Goal: Contribute content: Contribute content

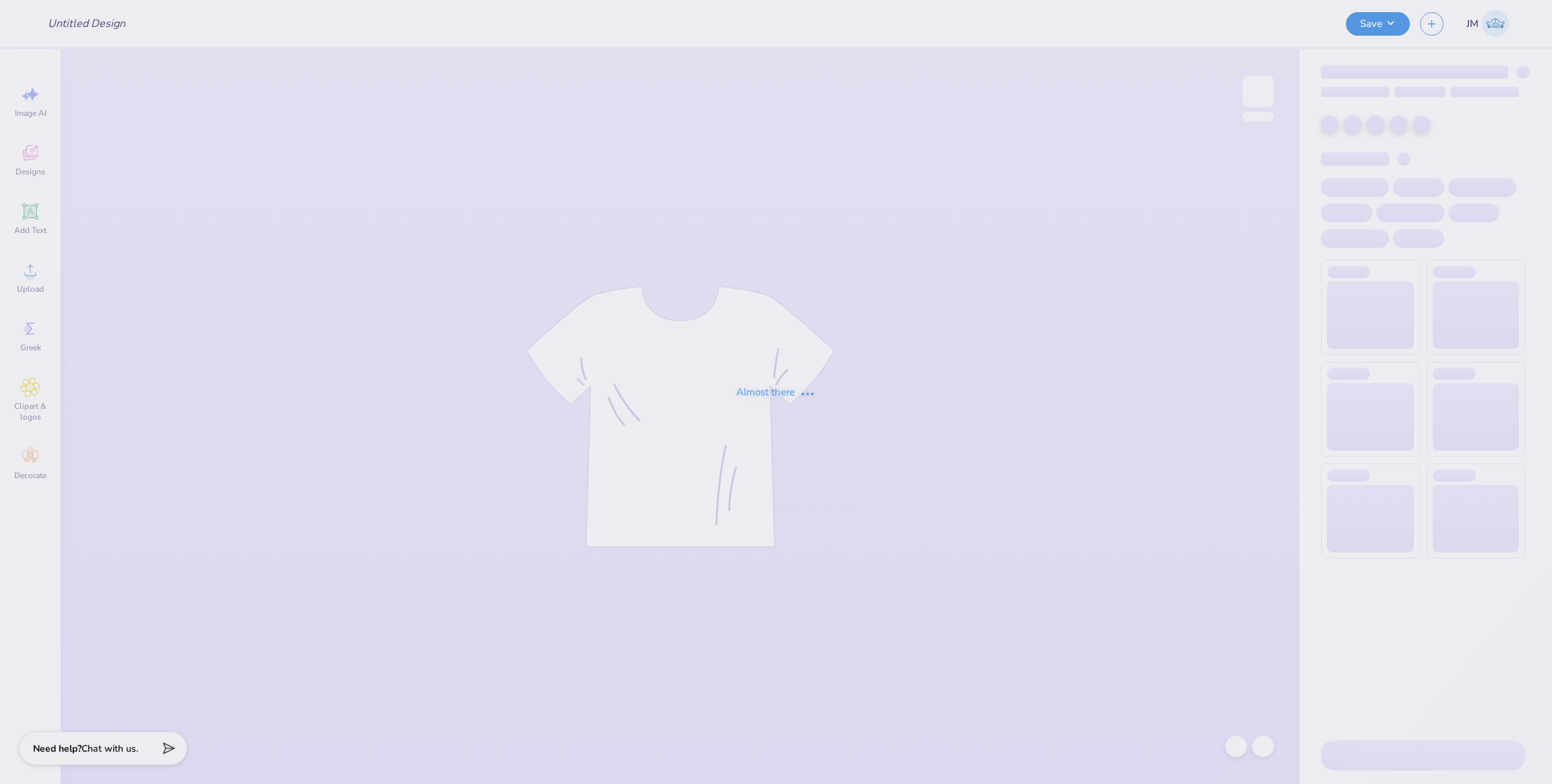
type input "homecoming 2025 1"
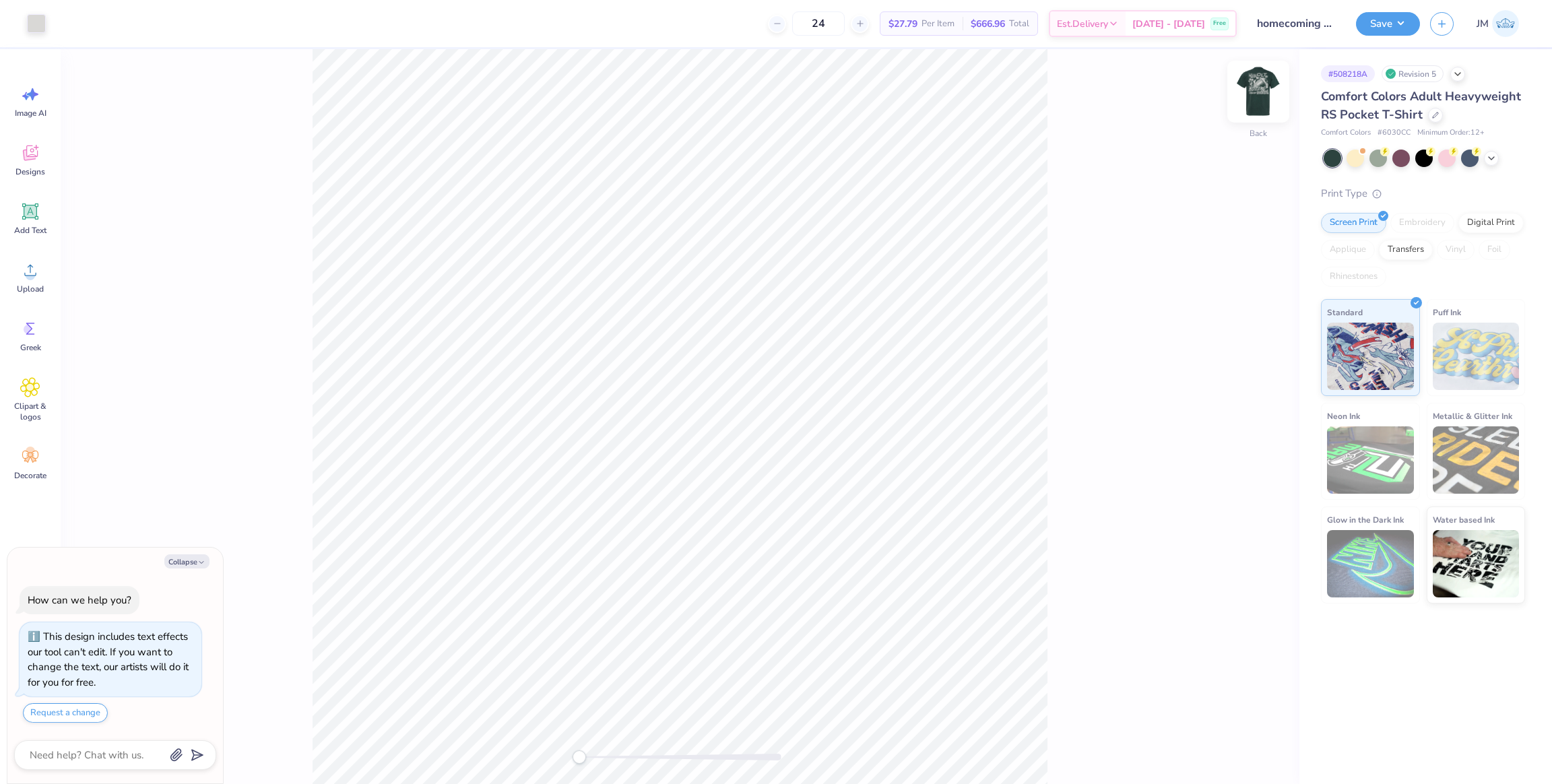
click at [1263, 89] on img at bounding box center [1258, 91] width 54 height 54
type textarea "x"
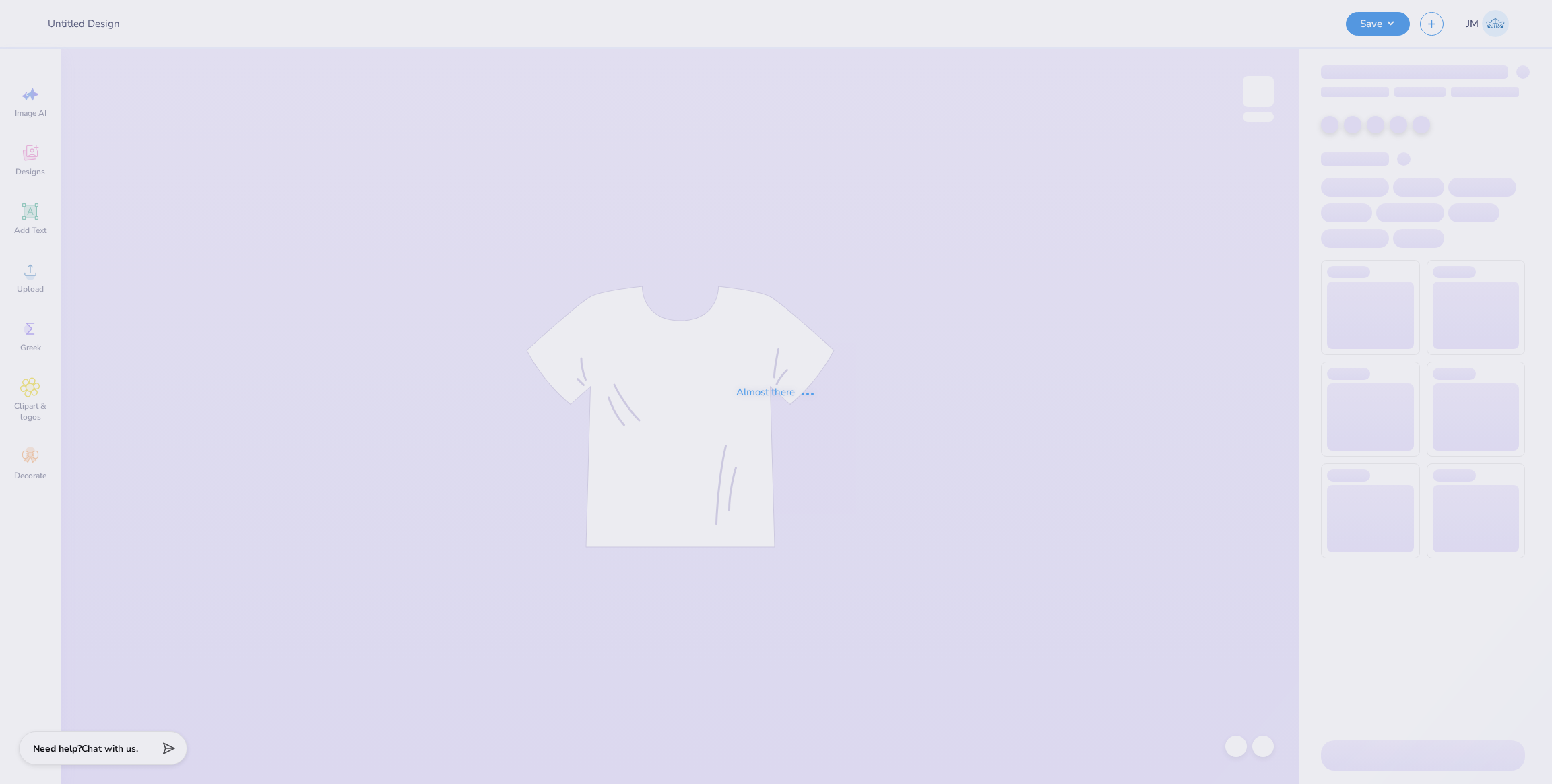
type input "homecoming 2025 1"
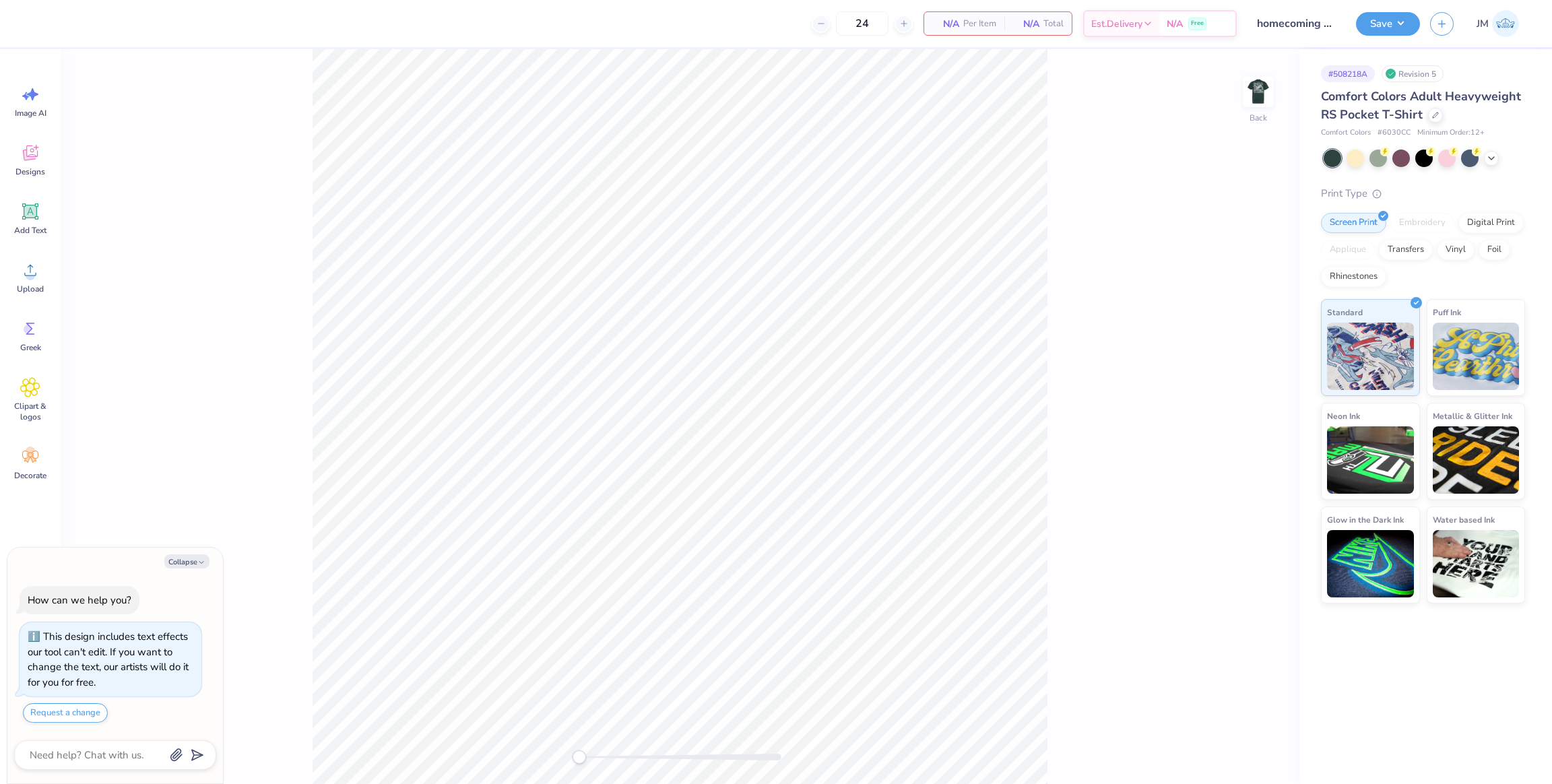
click at [199, 560] on icon "button" at bounding box center [201, 562] width 8 height 8
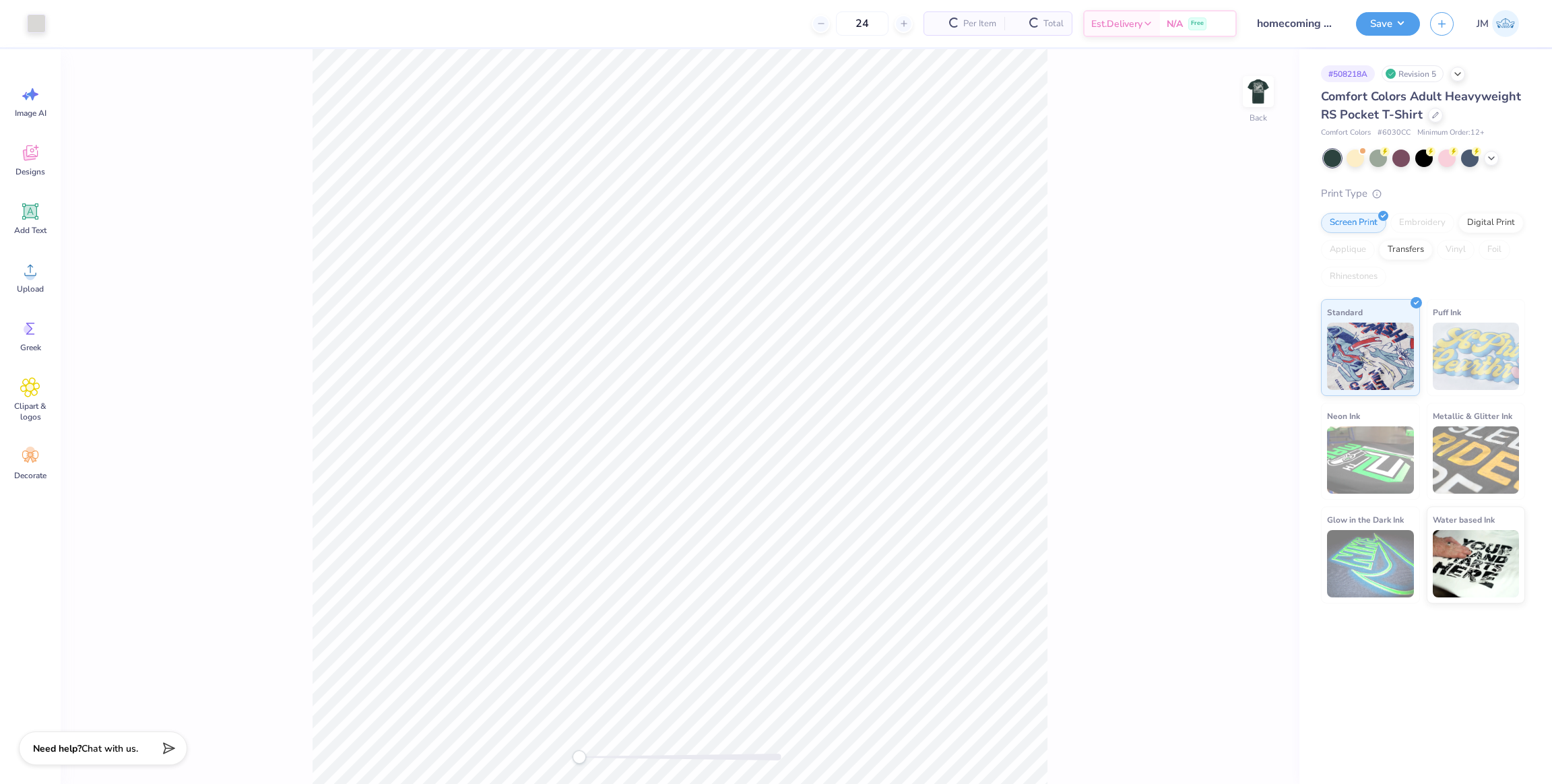
type textarea "x"
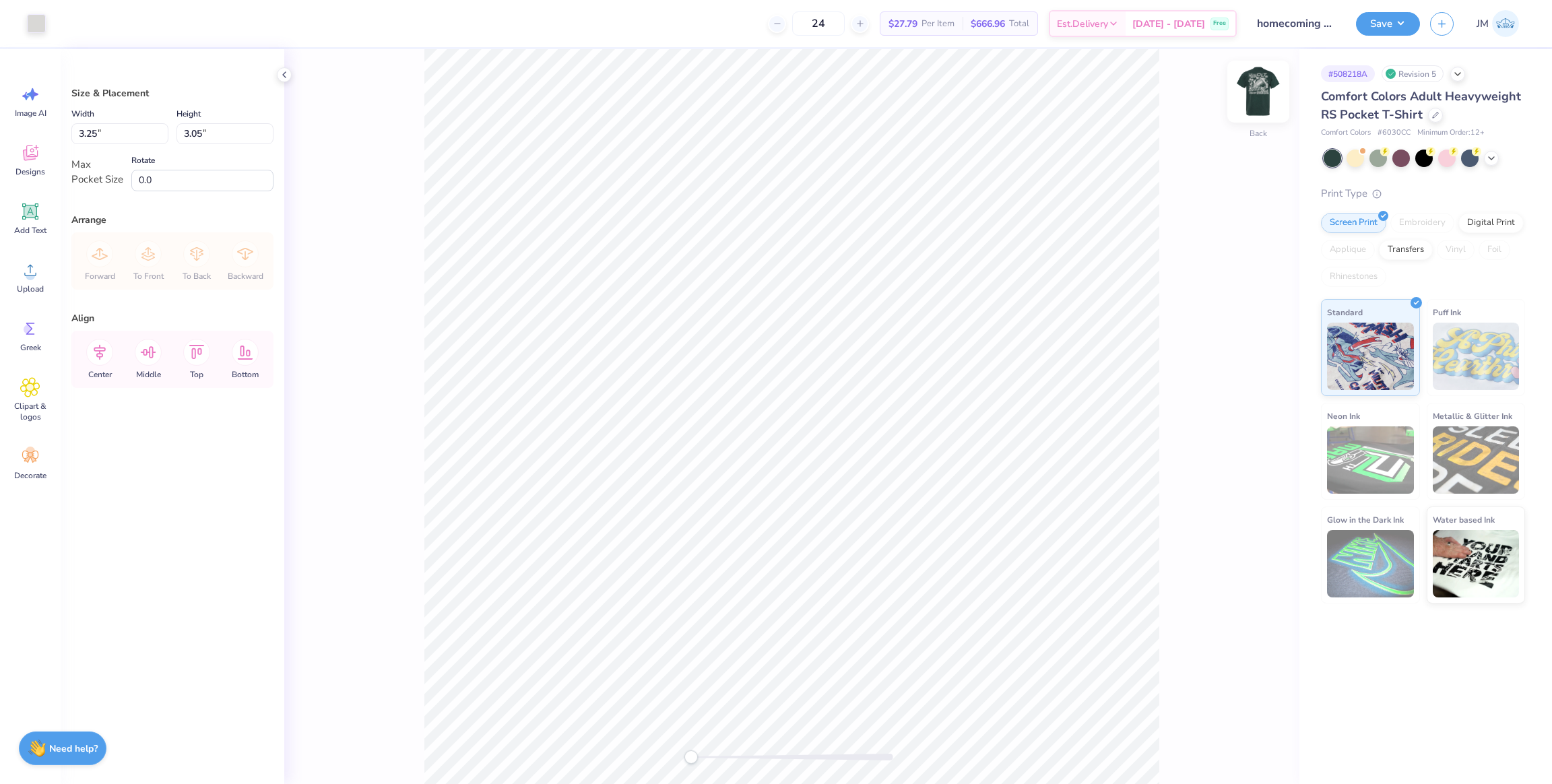
click at [1255, 100] on img at bounding box center [1258, 91] width 54 height 54
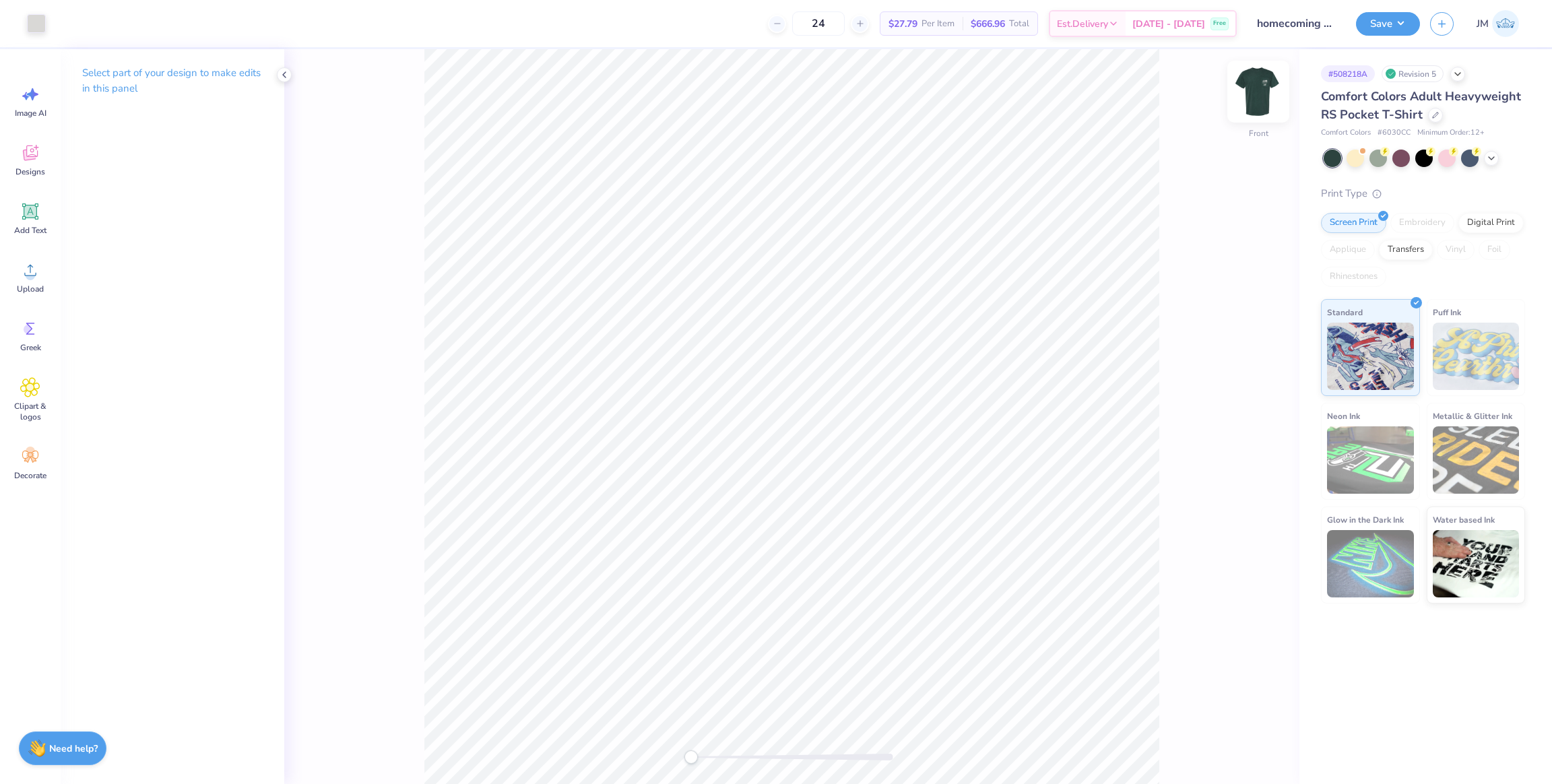
click at [1271, 99] on img at bounding box center [1258, 91] width 54 height 54
click at [1254, 99] on img at bounding box center [1258, 91] width 54 height 54
click at [19, 317] on div "Greek" at bounding box center [30, 335] width 48 height 50
click at [15, 283] on div "Upload" at bounding box center [30, 277] width 48 height 50
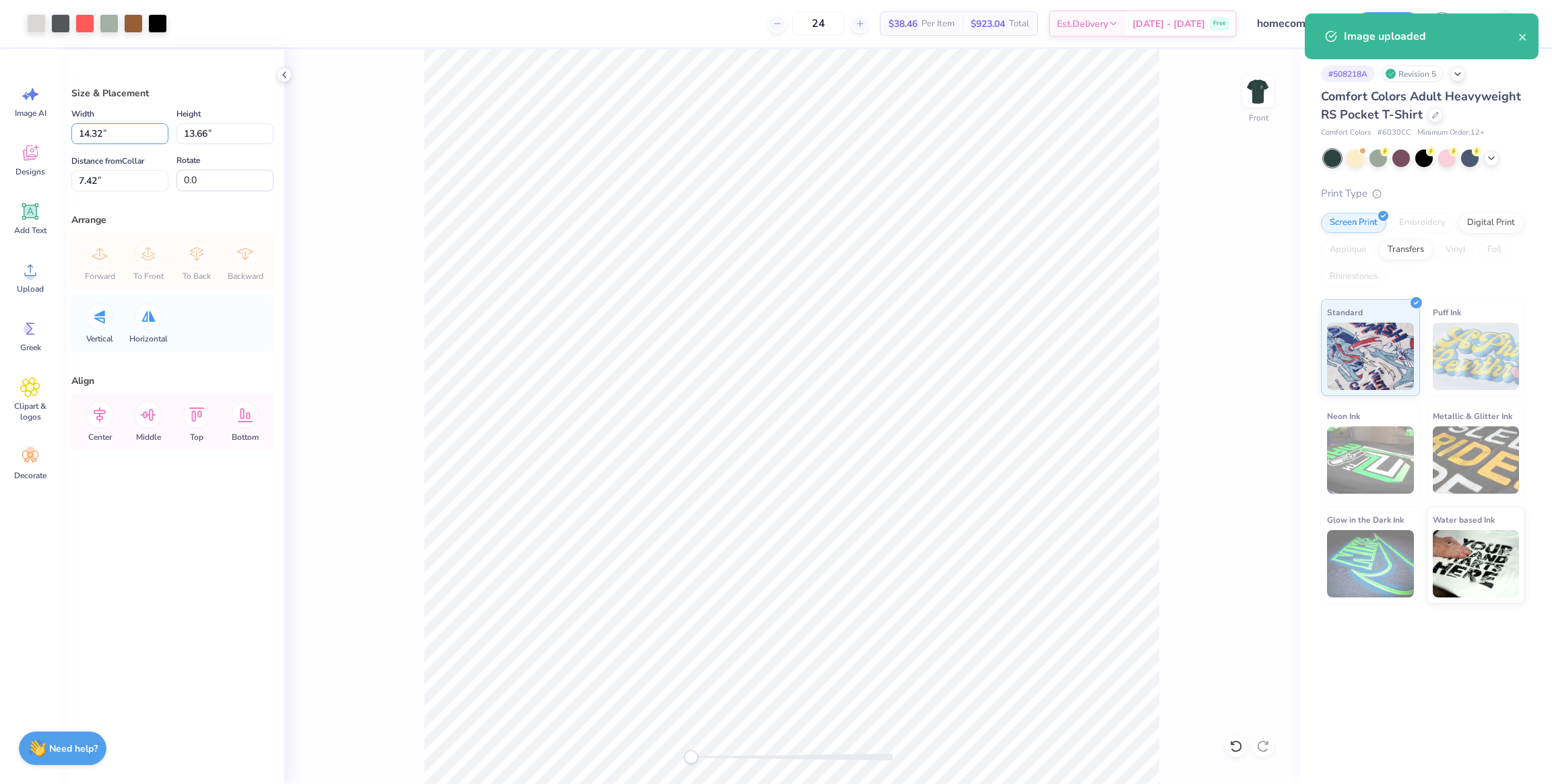
drag, startPoint x: 68, startPoint y: 130, endPoint x: 177, endPoint y: 151, distance: 111.0
click at [36, 130] on div "Art colors 24 $38.46 Per Item $923.04 Total Est. Delivery Oct 6 - 9 Free Design…" at bounding box center [776, 392] width 1552 height 784
type input "12.50"
type input "11.92"
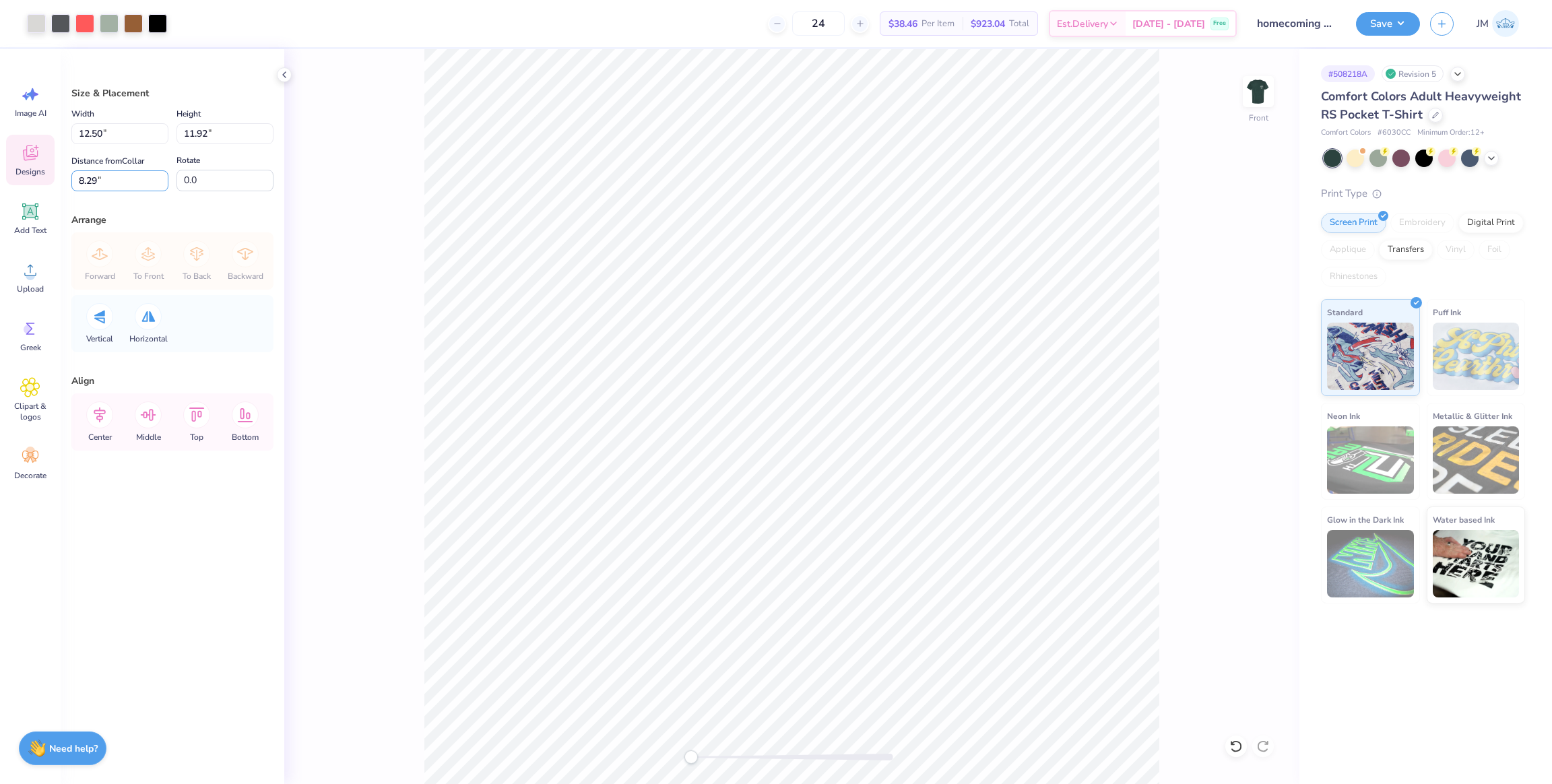
drag, startPoint x: 110, startPoint y: 181, endPoint x: 26, endPoint y: 179, distance: 84.0
click at [26, 179] on div "Art colors 24 $38.46 Per Item $923.04 Total Est. Delivery Oct 6 - 9 Free Design…" at bounding box center [776, 392] width 1552 height 784
type input "3"
click at [109, 417] on icon at bounding box center [99, 415] width 27 height 27
click at [1404, 25] on button "Save" at bounding box center [1388, 22] width 64 height 23
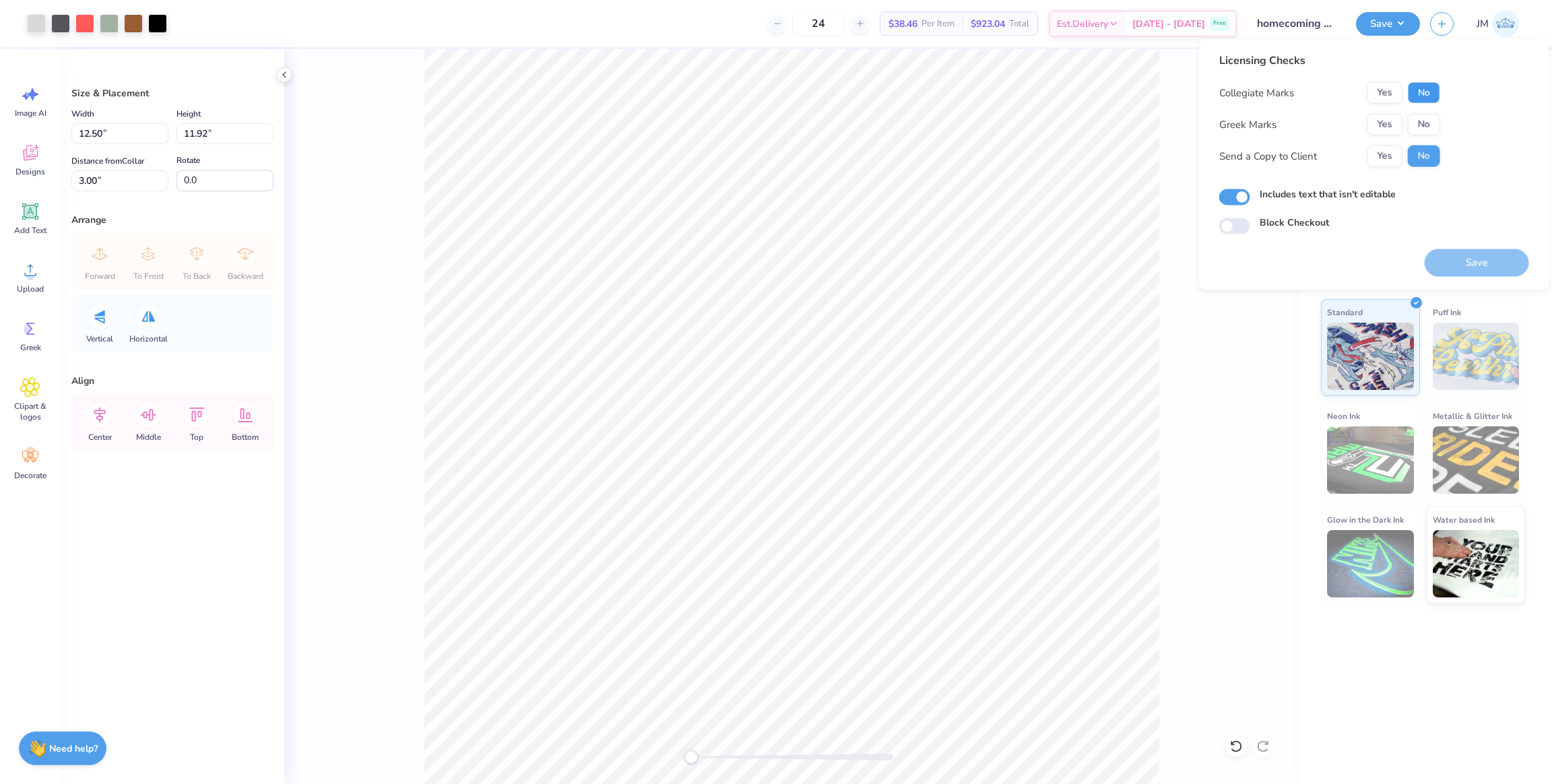
click at [1421, 94] on button "No" at bounding box center [1425, 93] width 33 height 22
click at [1385, 119] on button "Yes" at bounding box center [1385, 125] width 35 height 22
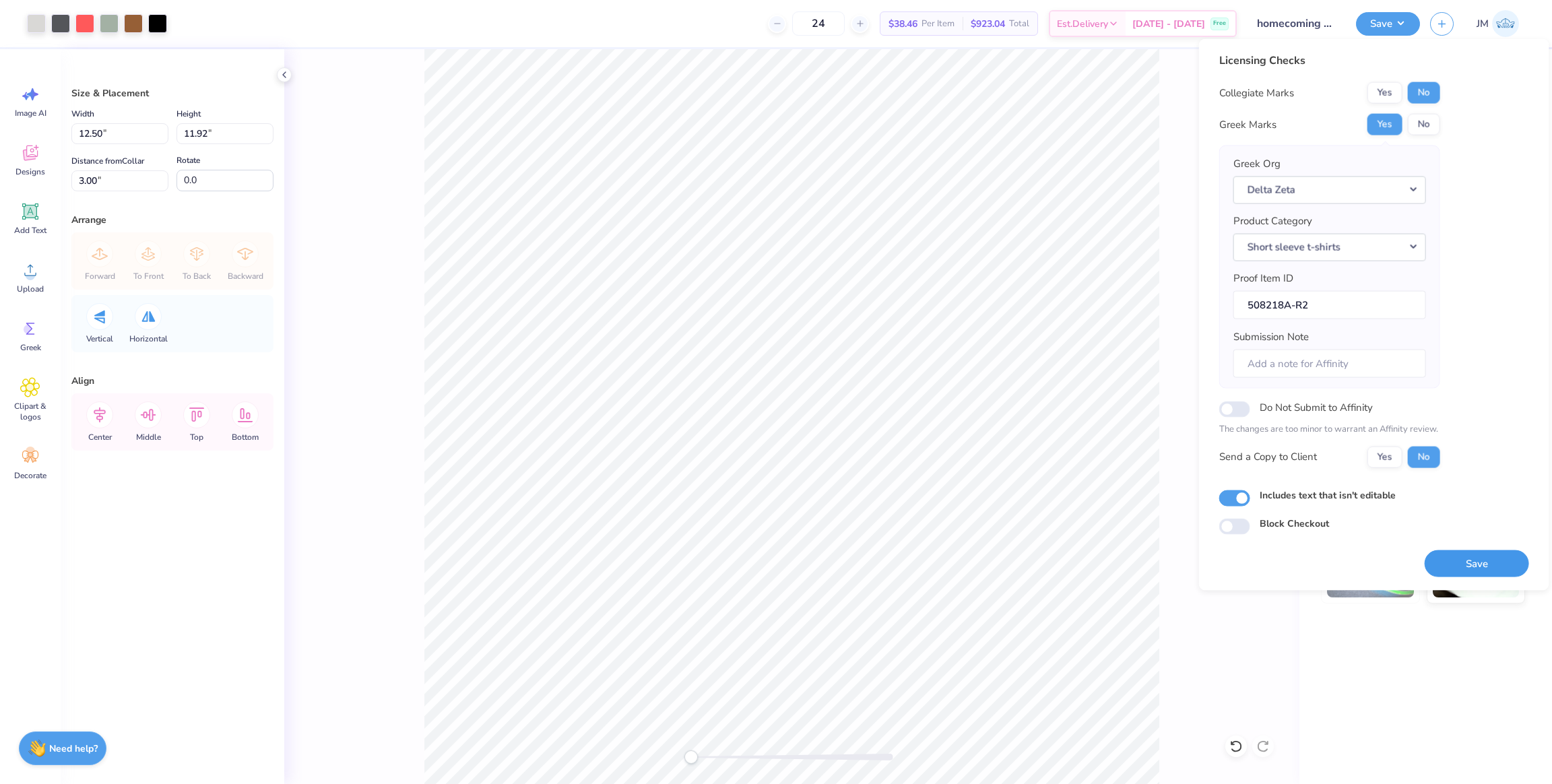
click at [1470, 556] on button "Save" at bounding box center [1477, 564] width 105 height 28
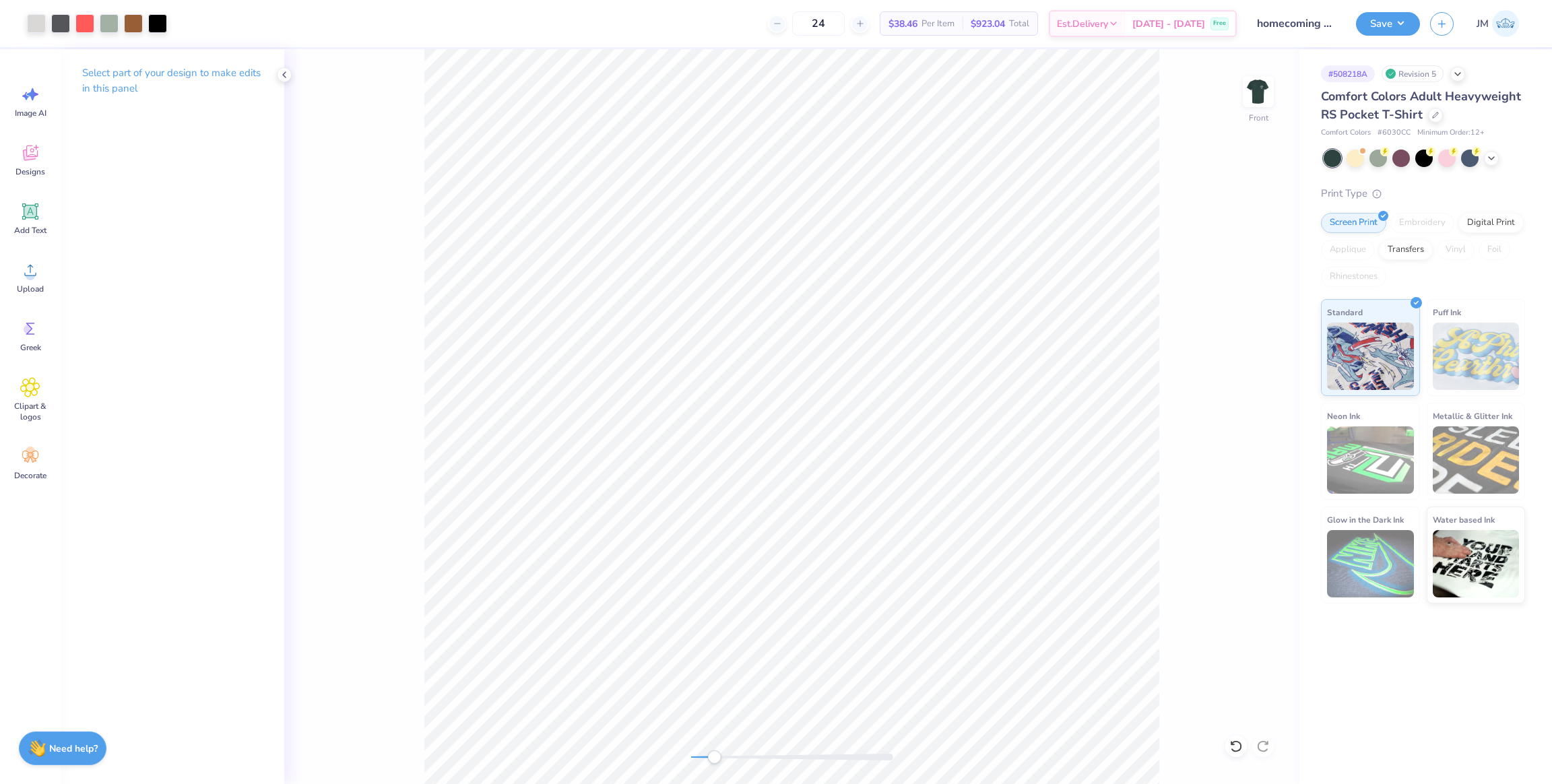
drag, startPoint x: 696, startPoint y: 755, endPoint x: 723, endPoint y: 751, distance: 27.3
click at [721, 751] on div "Accessibility label" at bounding box center [714, 757] width 13 height 13
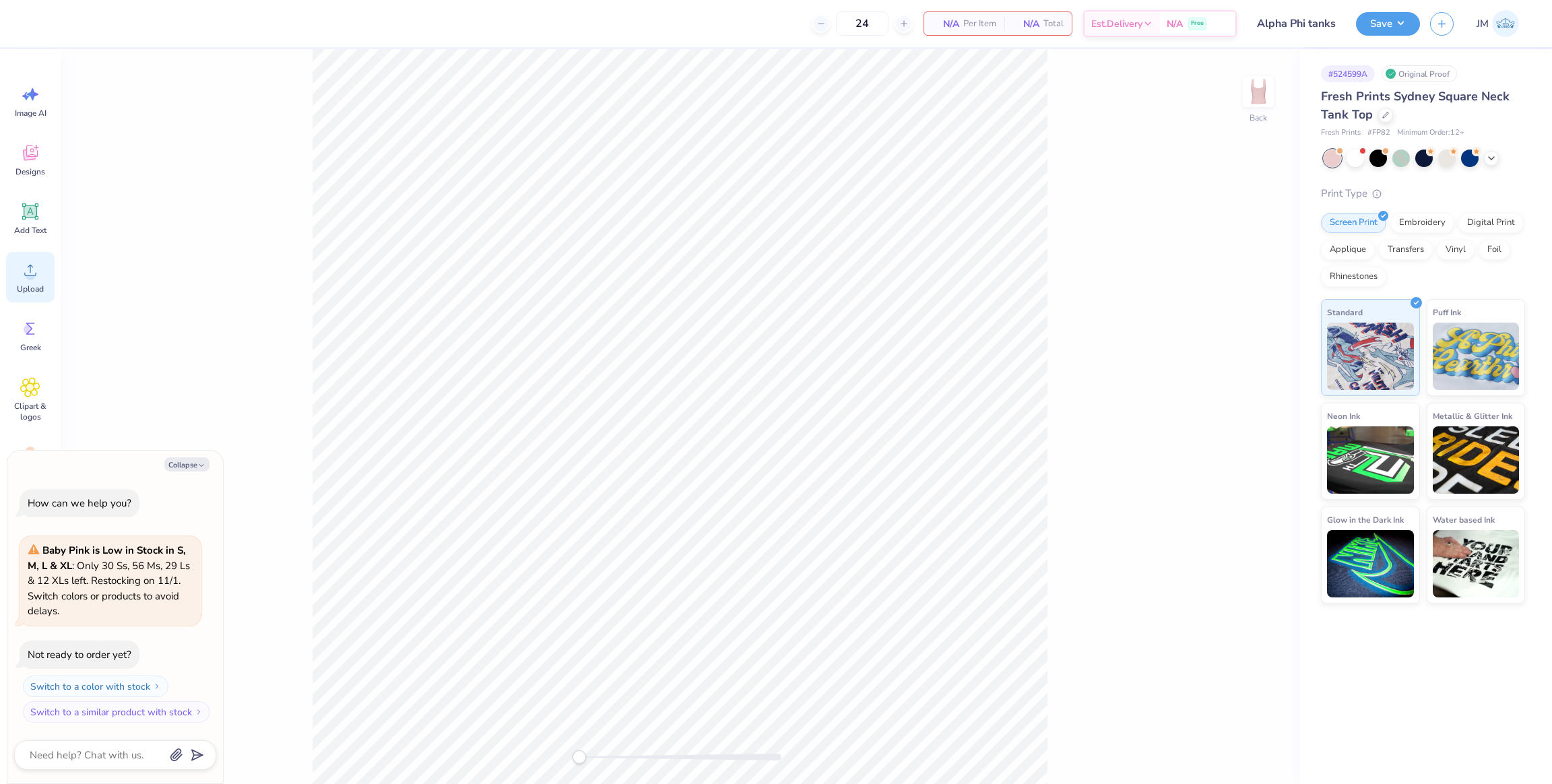
click at [33, 263] on icon at bounding box center [30, 270] width 20 height 20
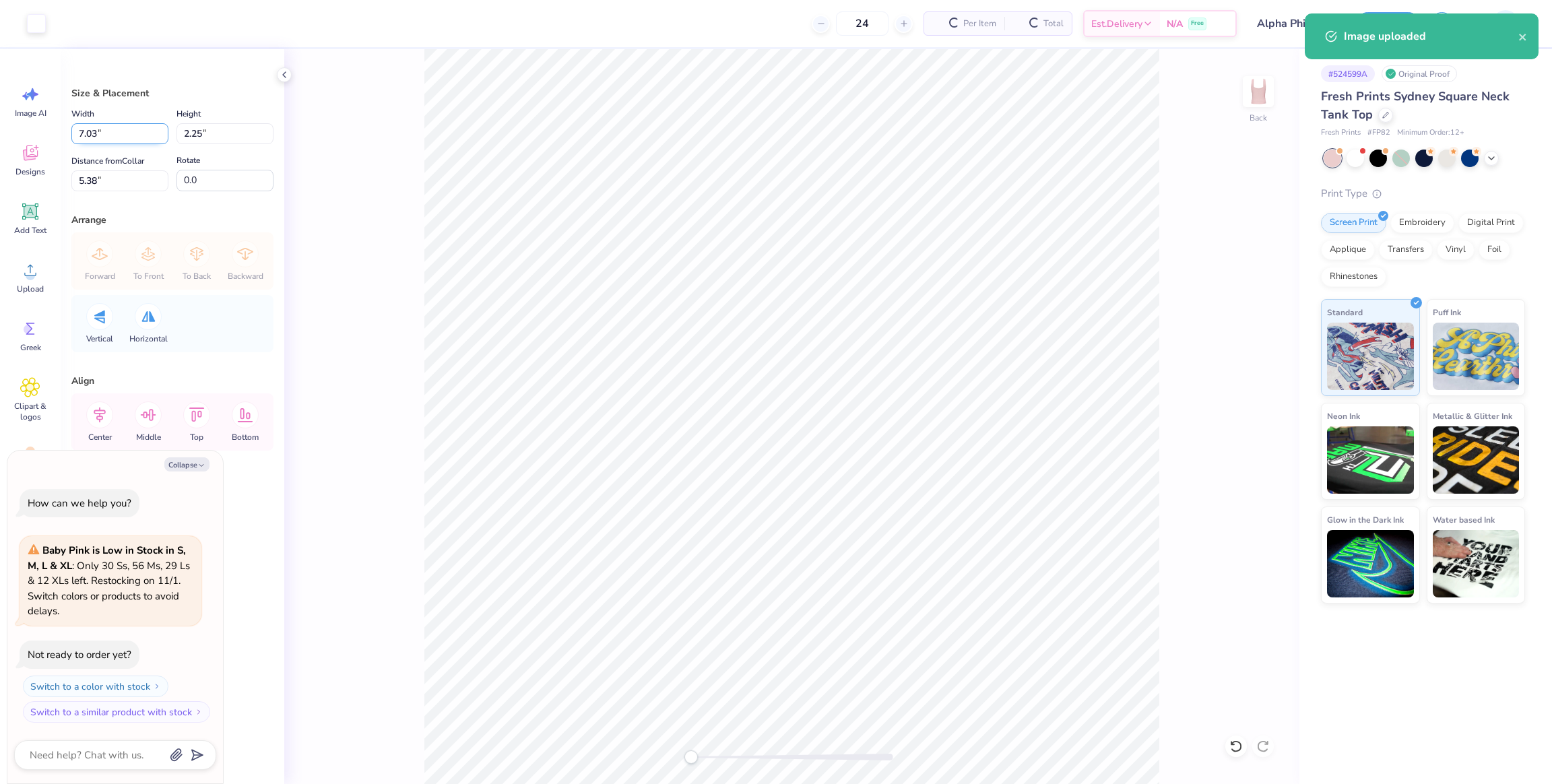
type textarea "x"
drag, startPoint x: 120, startPoint y: 139, endPoint x: 62, endPoint y: 134, distance: 58.2
click at [62, 134] on div "Size & Placement Width 7.03 7.03 " Height 2.25 2.25 " Distance from Collar 5.38…" at bounding box center [172, 416] width 224 height 735
type input "7"
type textarea "x"
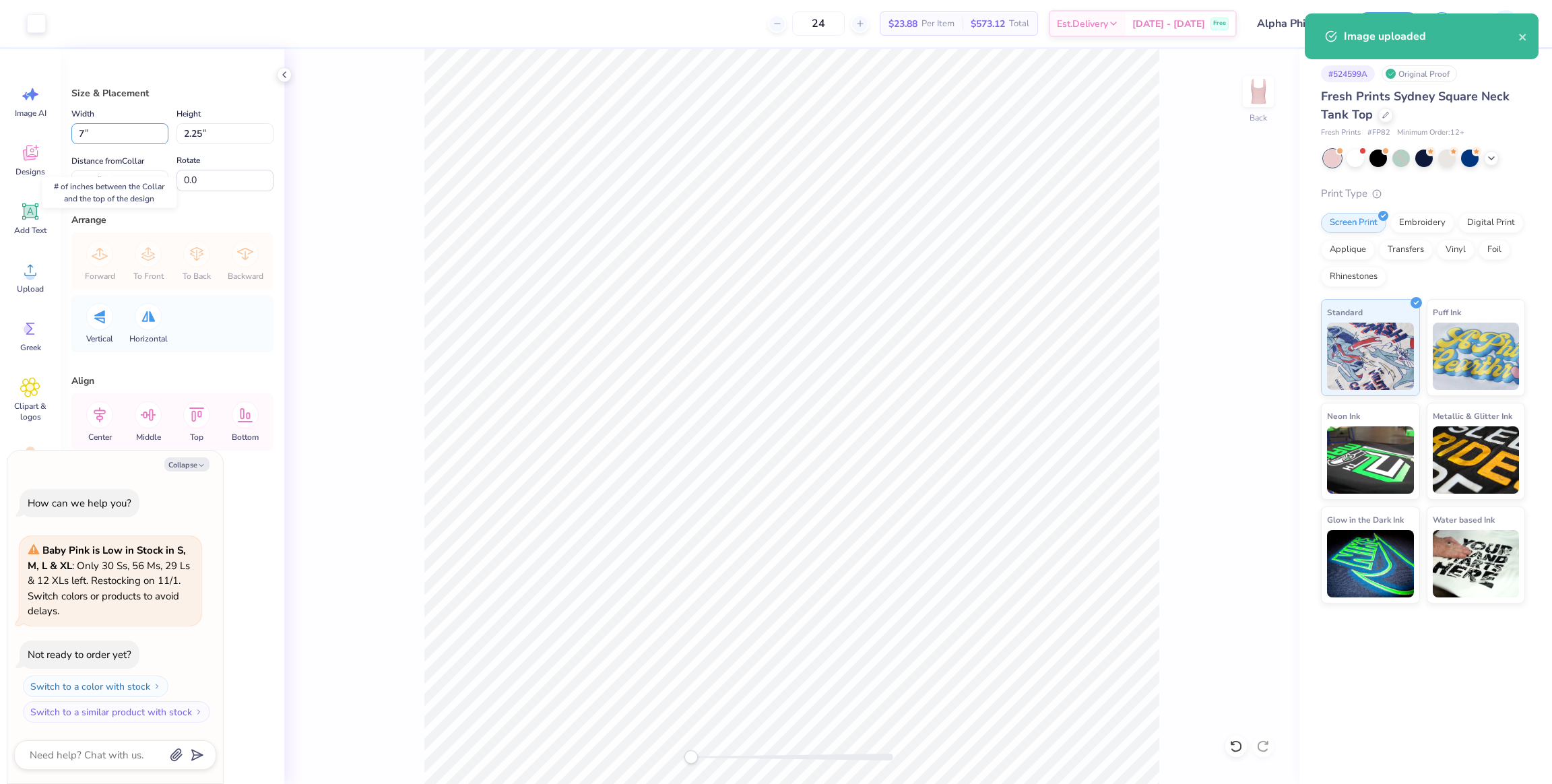
type input "7.00"
type input "2.24"
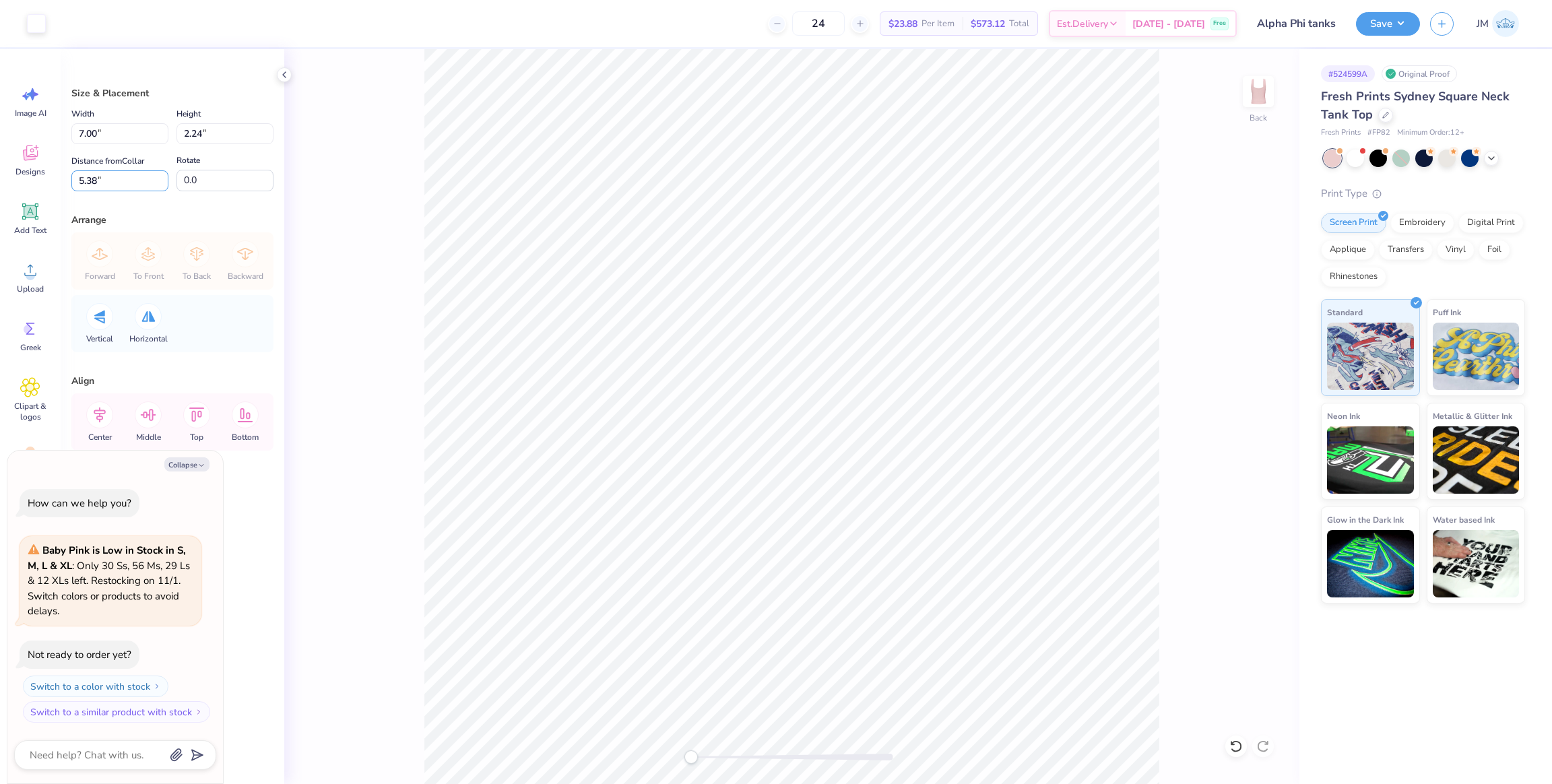
drag, startPoint x: 127, startPoint y: 186, endPoint x: 0, endPoint y: 171, distance: 127.9
click at [0, 171] on div "Art colors 24 $23.88 Per Item $573.12 Total Est. Delivery Oct 6 - 9 Free Design…" at bounding box center [776, 392] width 1552 height 784
type input "2"
click at [98, 421] on icon at bounding box center [99, 415] width 27 height 27
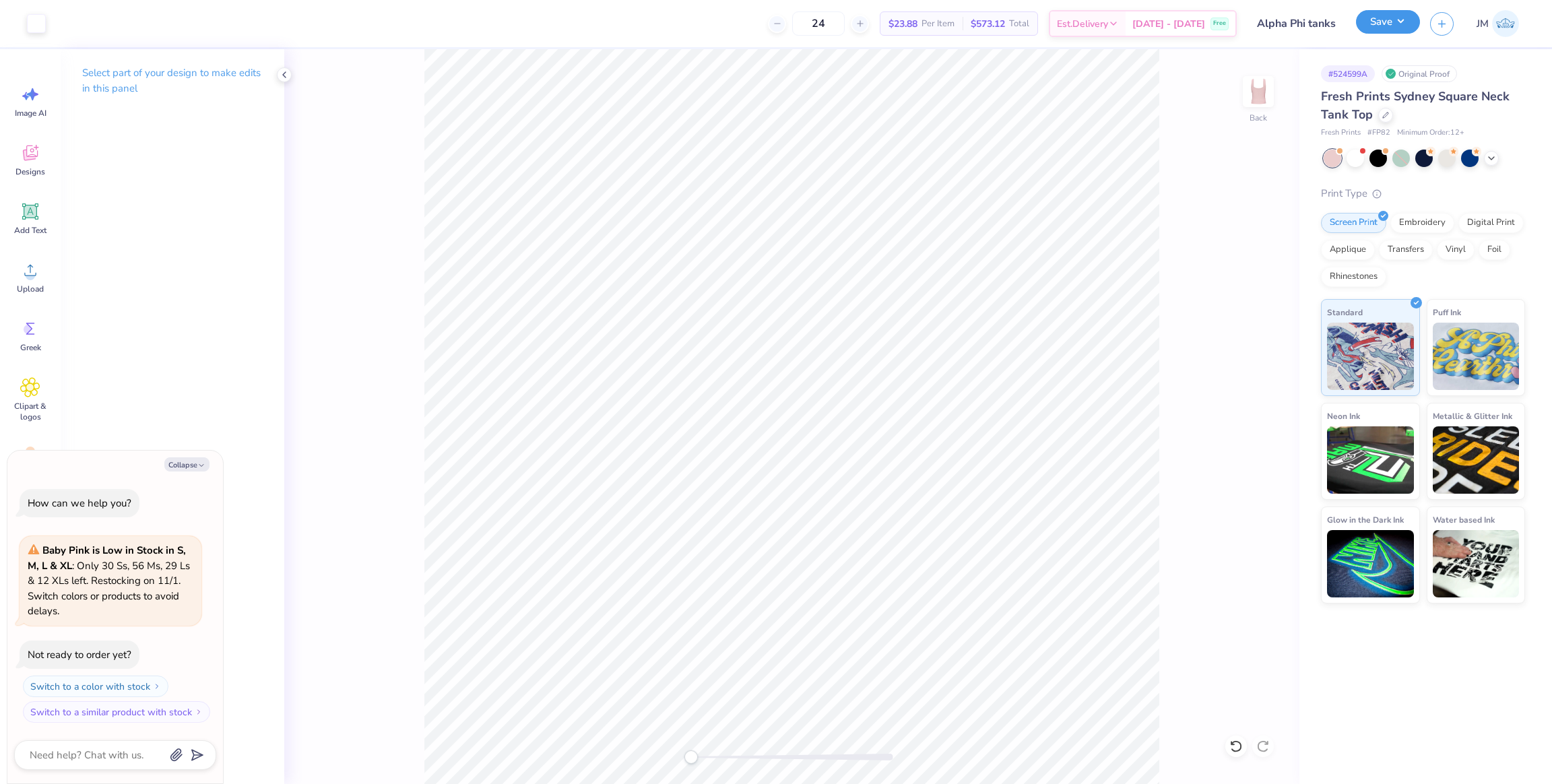
click at [1386, 13] on button "Save" at bounding box center [1388, 22] width 64 height 23
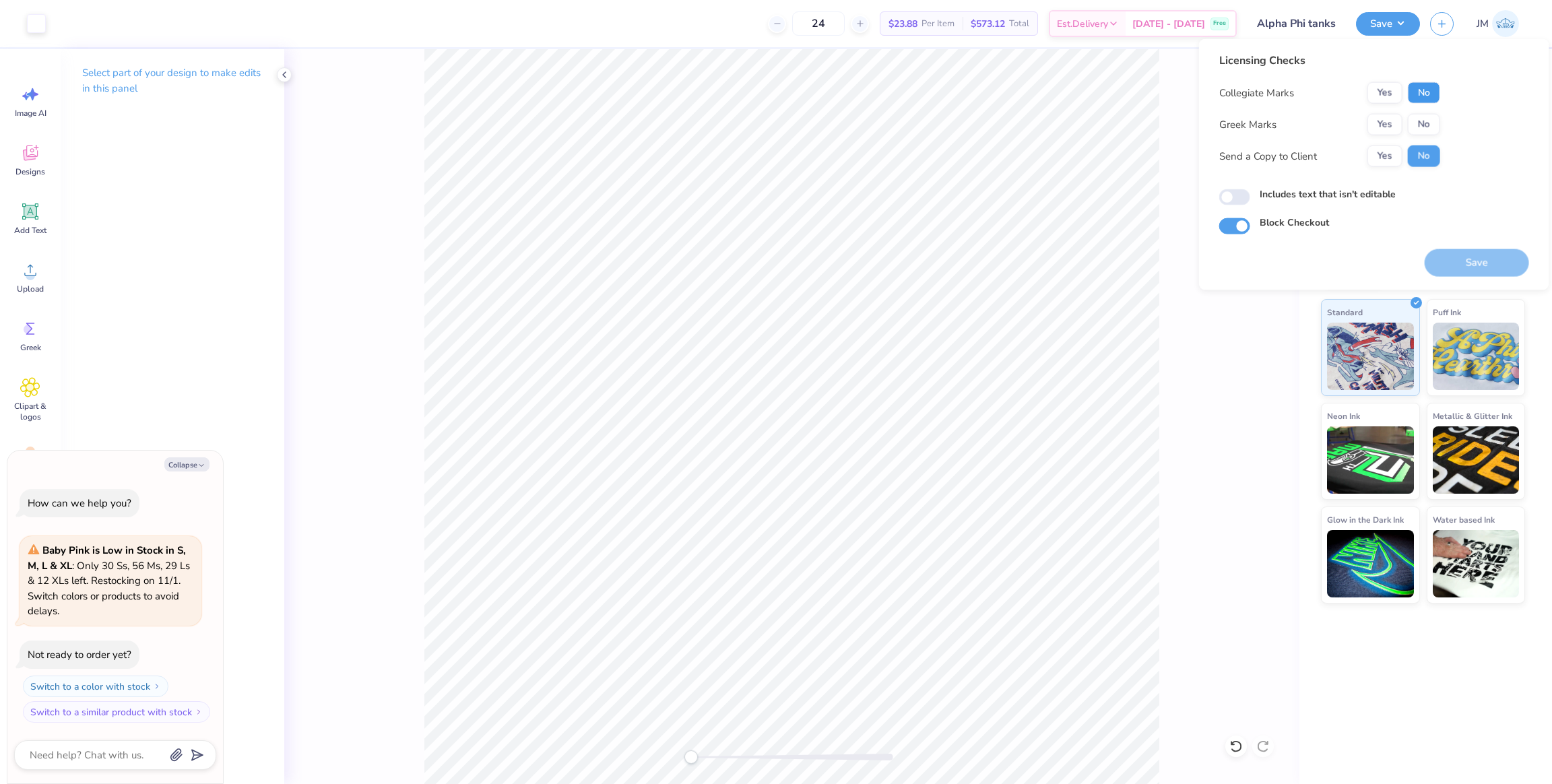
click at [1425, 94] on button "No" at bounding box center [1425, 93] width 33 height 22
click at [1384, 120] on button "Yes" at bounding box center [1385, 125] width 35 height 22
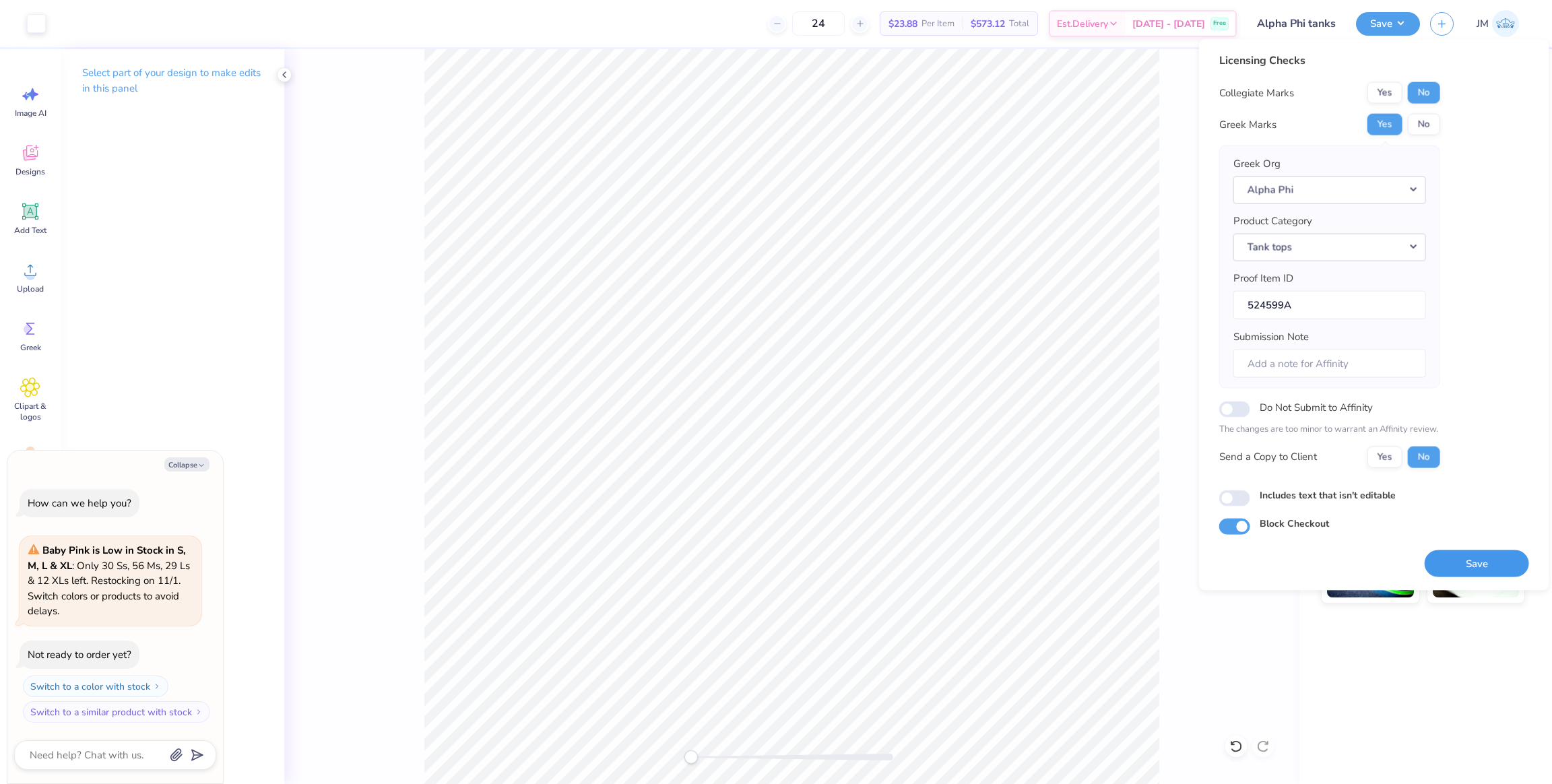
click at [1466, 567] on button "Save" at bounding box center [1477, 564] width 105 height 28
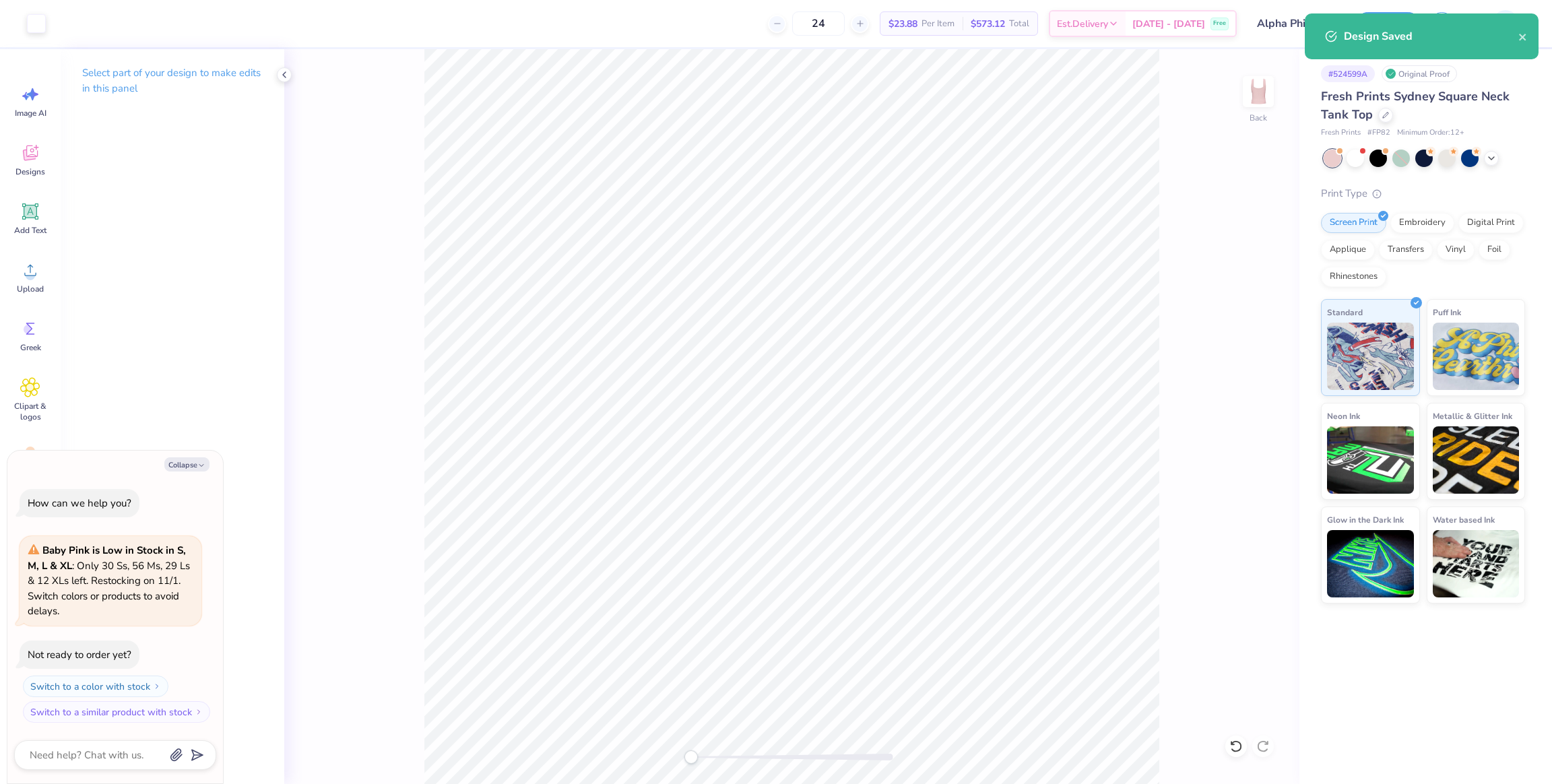
type textarea "x"
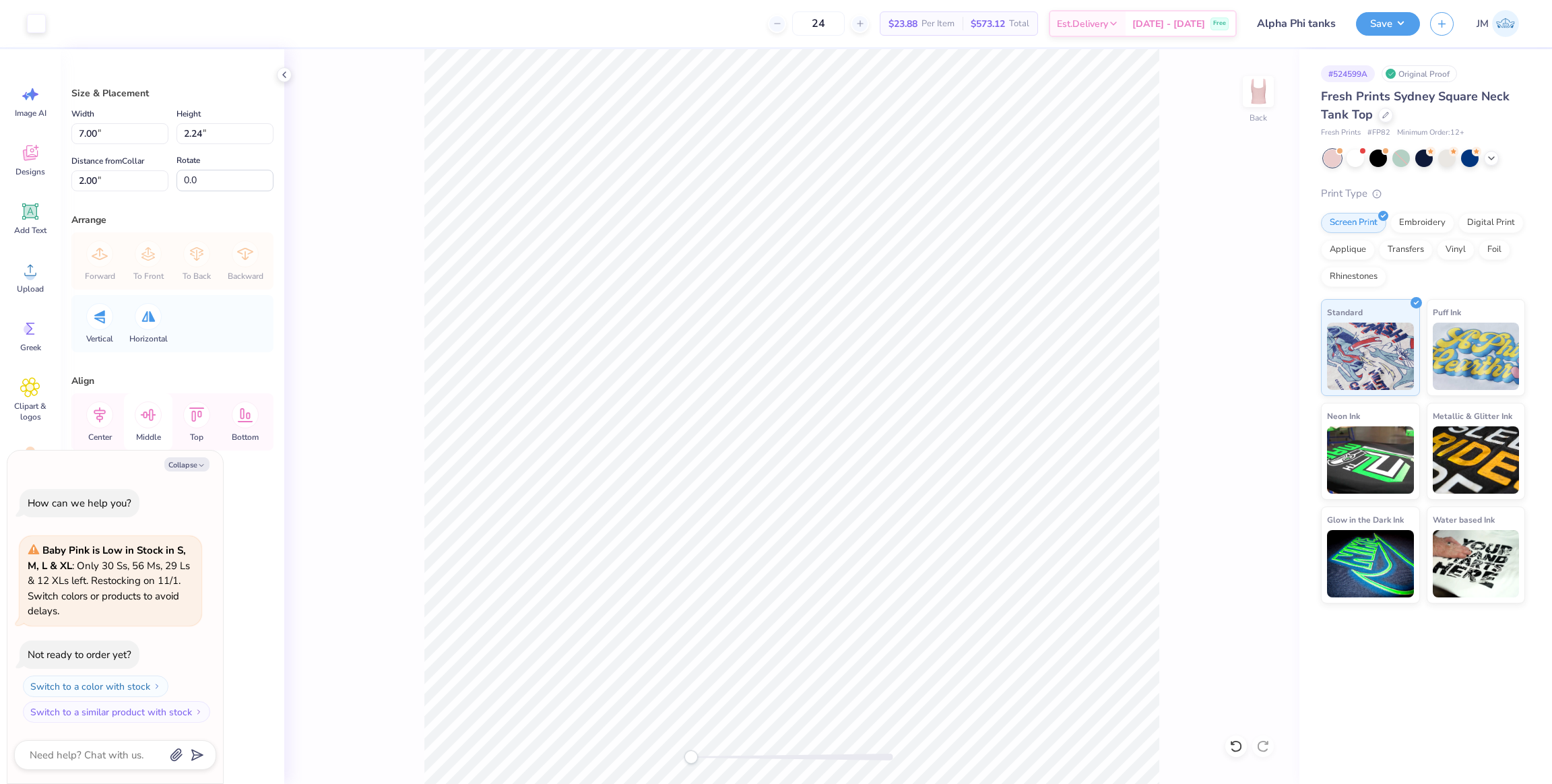
drag, startPoint x: 95, startPoint y: 420, endPoint x: 140, endPoint y: 398, distance: 50.1
click at [99, 420] on icon at bounding box center [99, 415] width 27 height 27
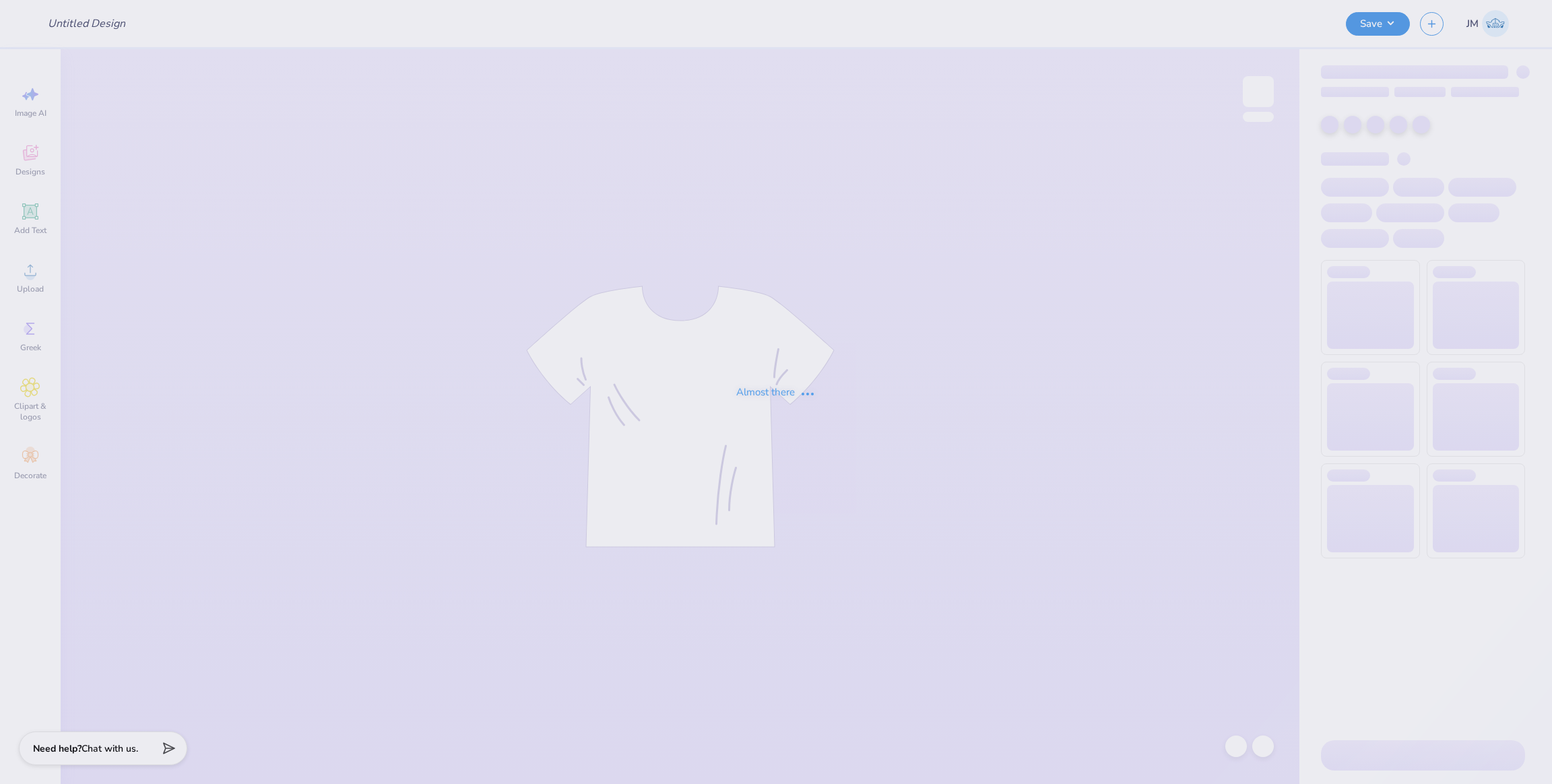
type input "AePi Philo"
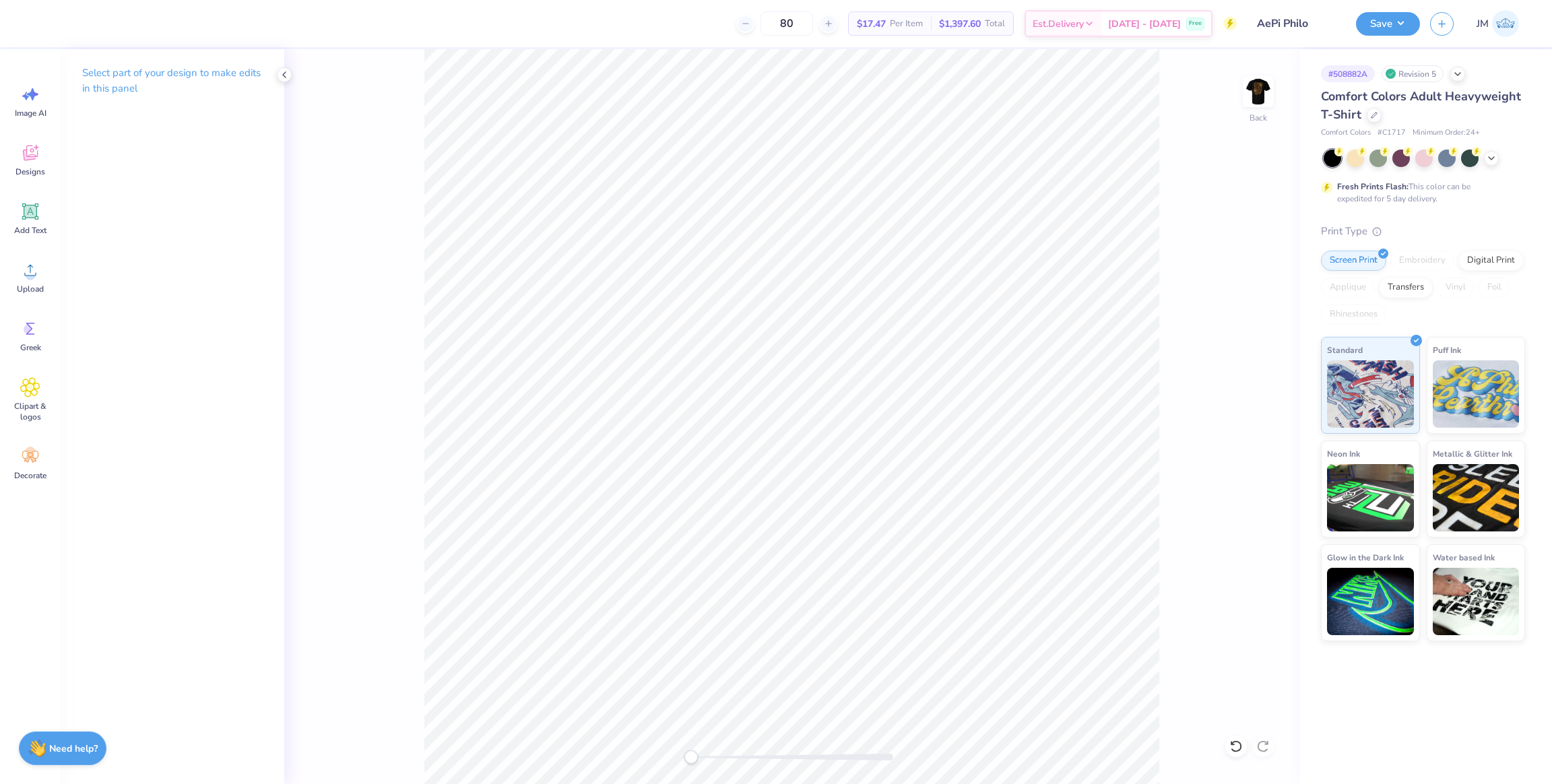
click at [1242, 744] on icon at bounding box center [1236, 746] width 13 height 13
click at [30, 279] on circle at bounding box center [30, 276] width 9 height 9
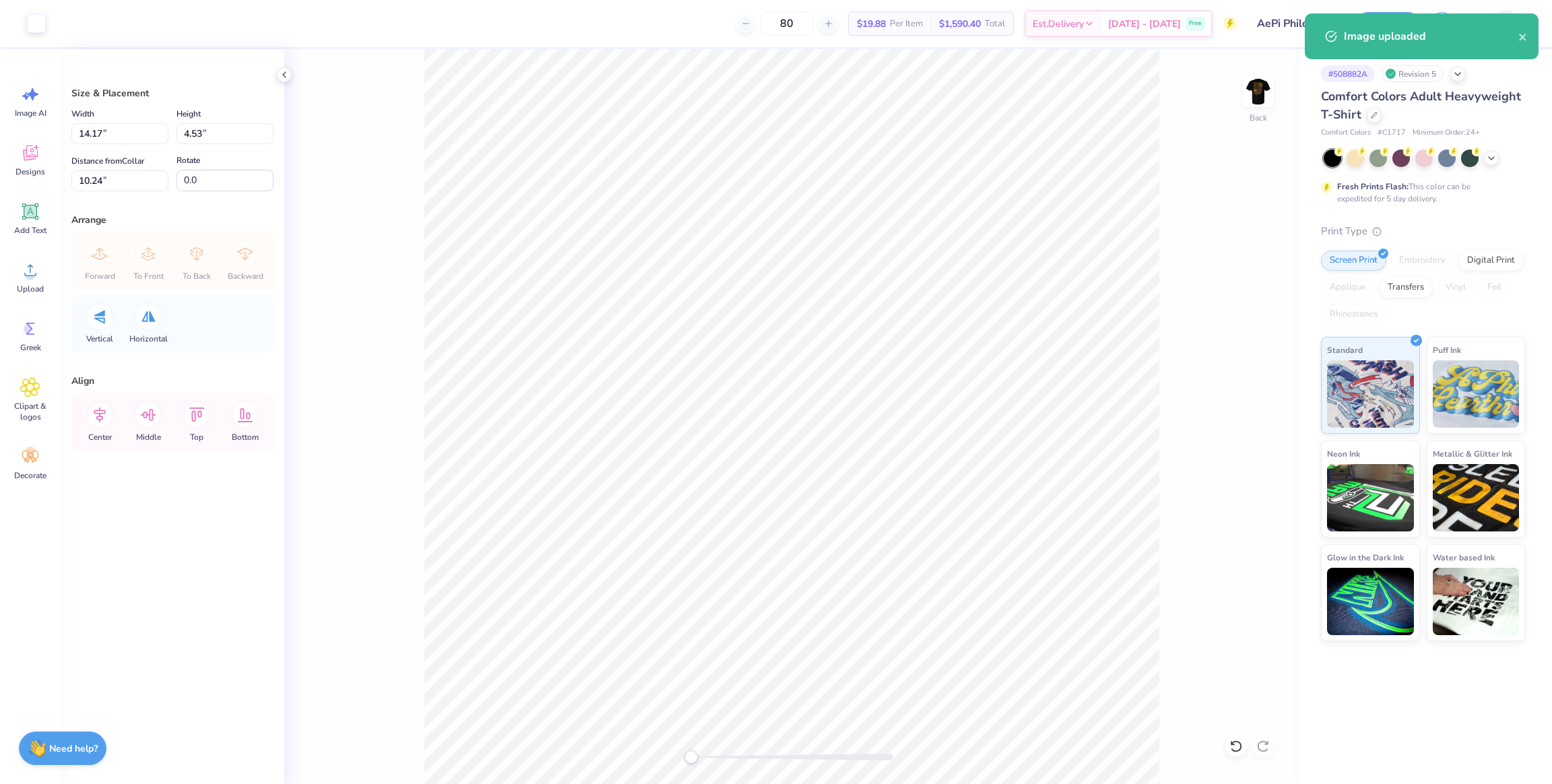
drag, startPoint x: 1234, startPoint y: 743, endPoint x: 1179, endPoint y: 782, distance: 67.4
click at [1234, 744] on icon at bounding box center [1236, 746] width 13 height 13
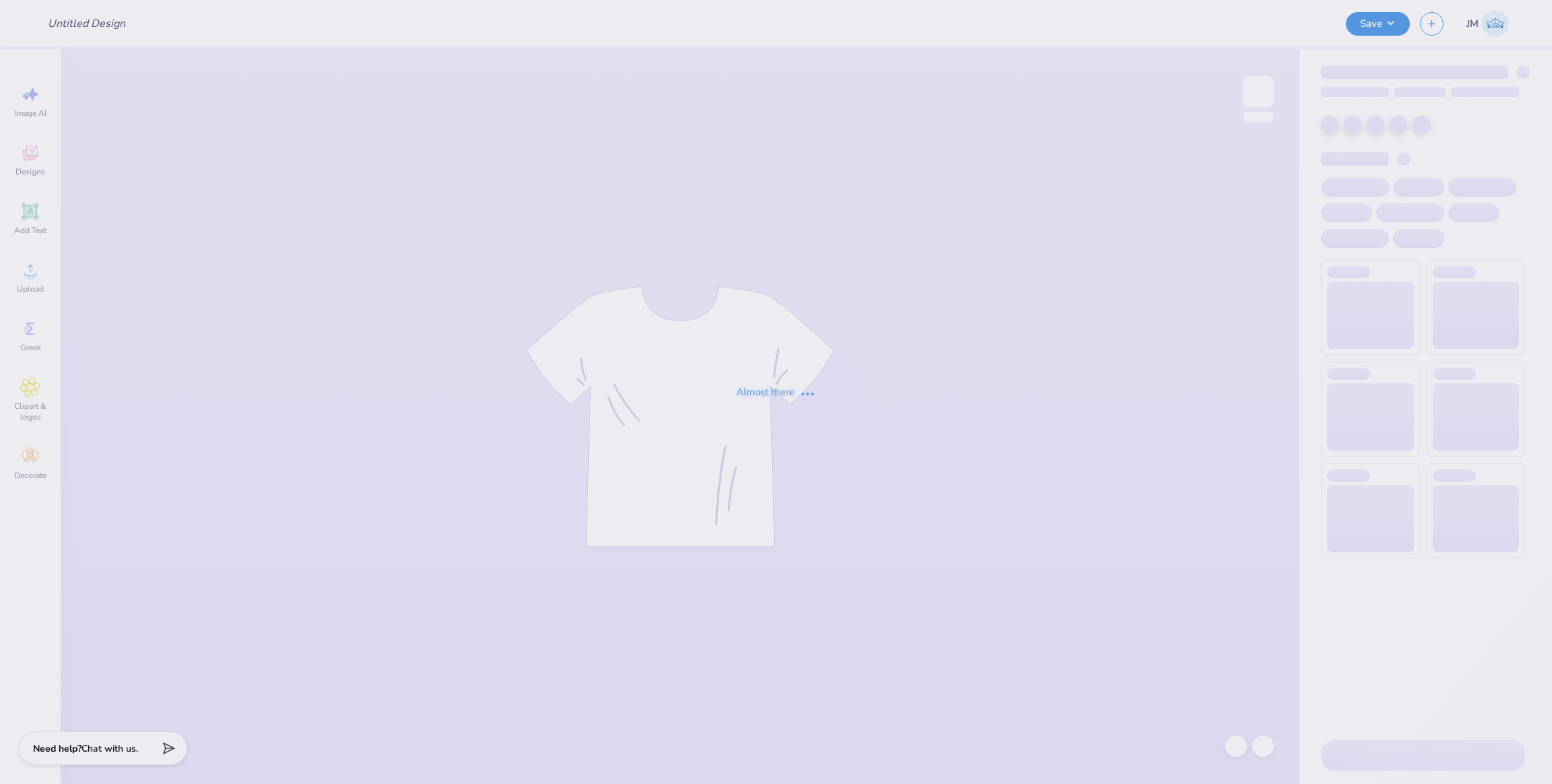
type input "AePi Philo"
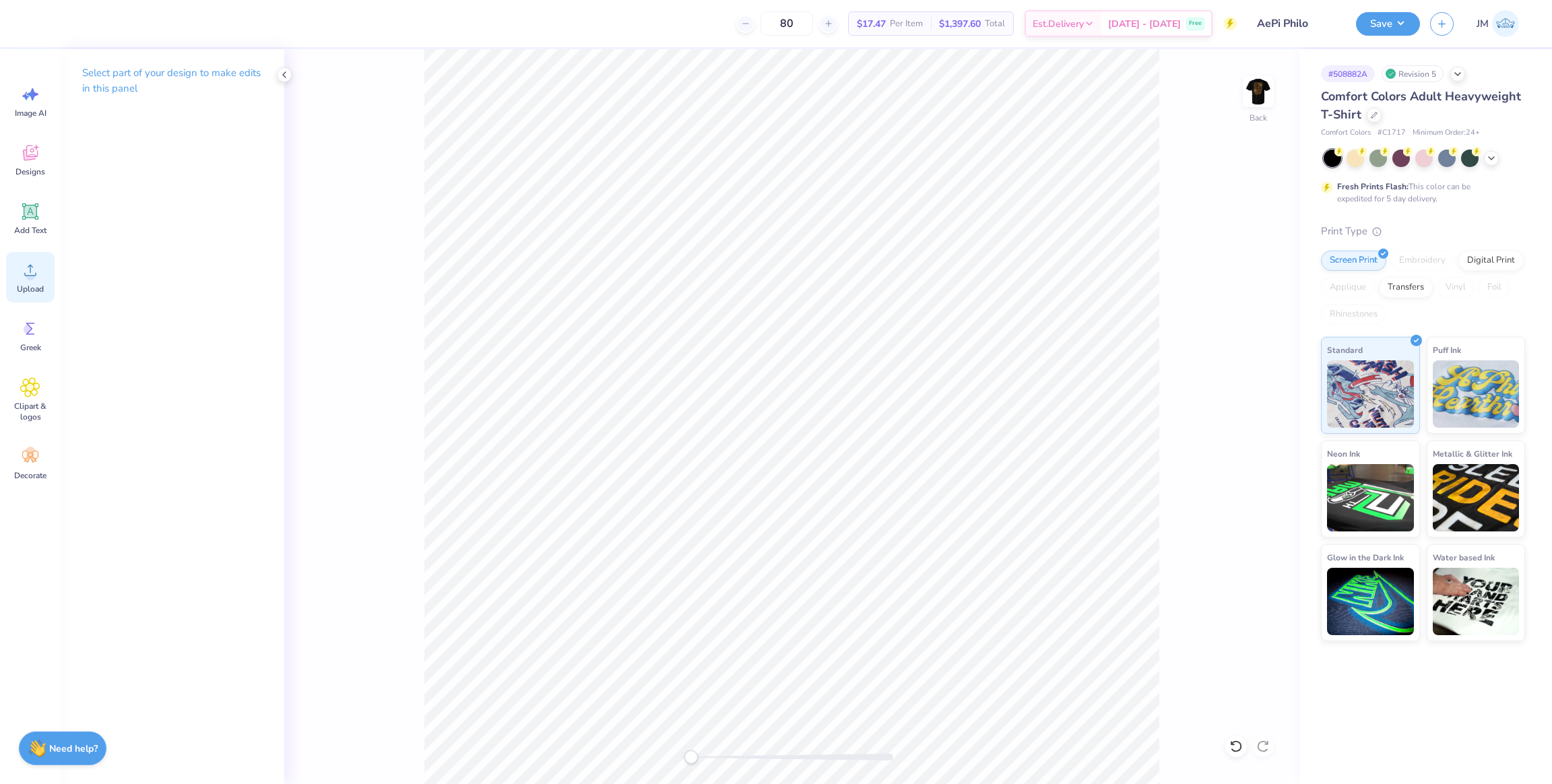
drag, startPoint x: 33, startPoint y: 287, endPoint x: 39, endPoint y: 294, distance: 9.2
click at [32, 288] on span "Upload" at bounding box center [30, 289] width 27 height 11
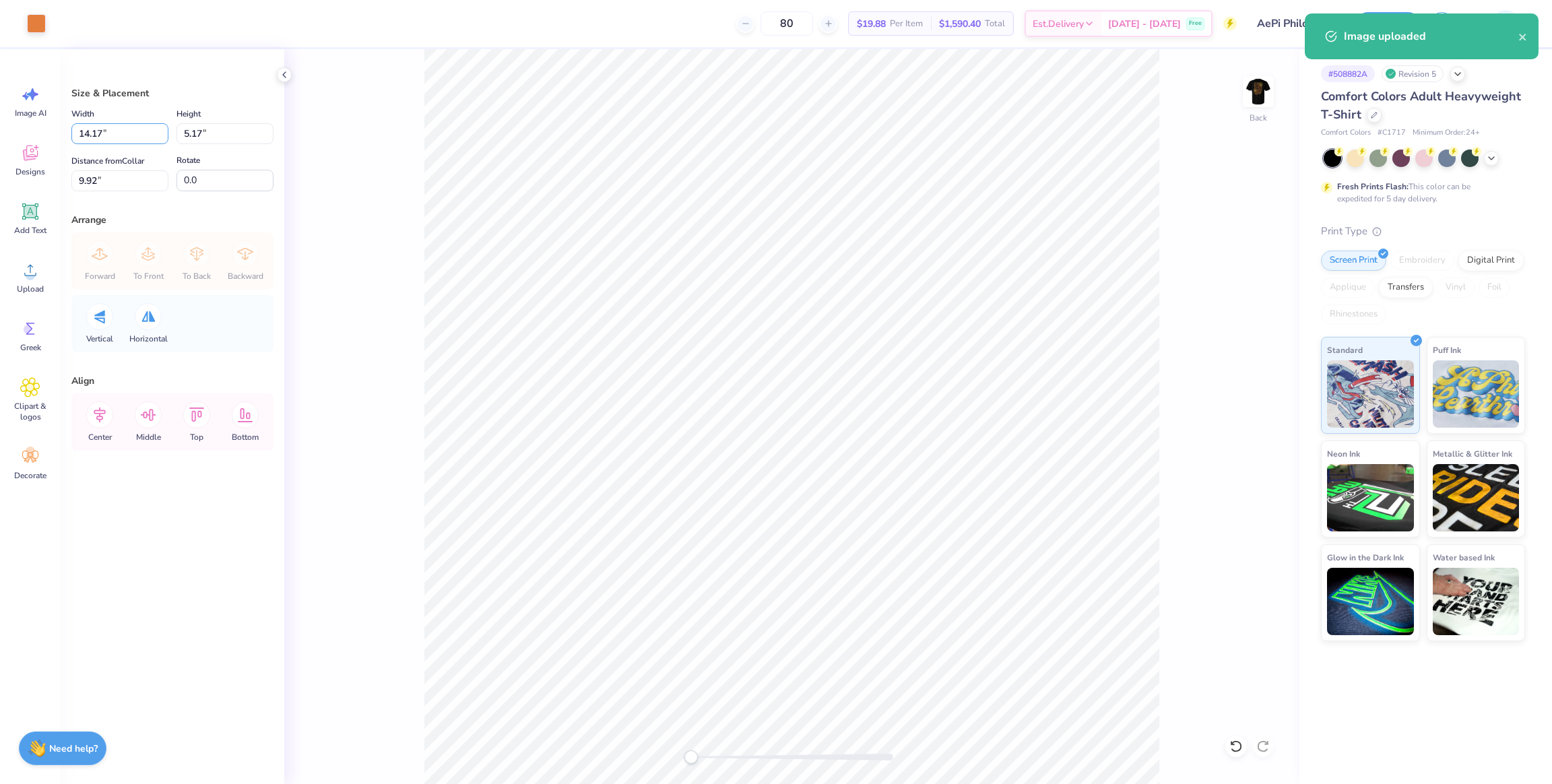
click at [59, 126] on div "Art colors 80 $19.88 Per Item $1,590.40 Total Est. Delivery [DATE] - [DATE] Fre…" at bounding box center [776, 392] width 1552 height 784
type input "3.50"
type input "1.28"
type input "11.86"
drag, startPoint x: 110, startPoint y: 180, endPoint x: 70, endPoint y: 180, distance: 40.0
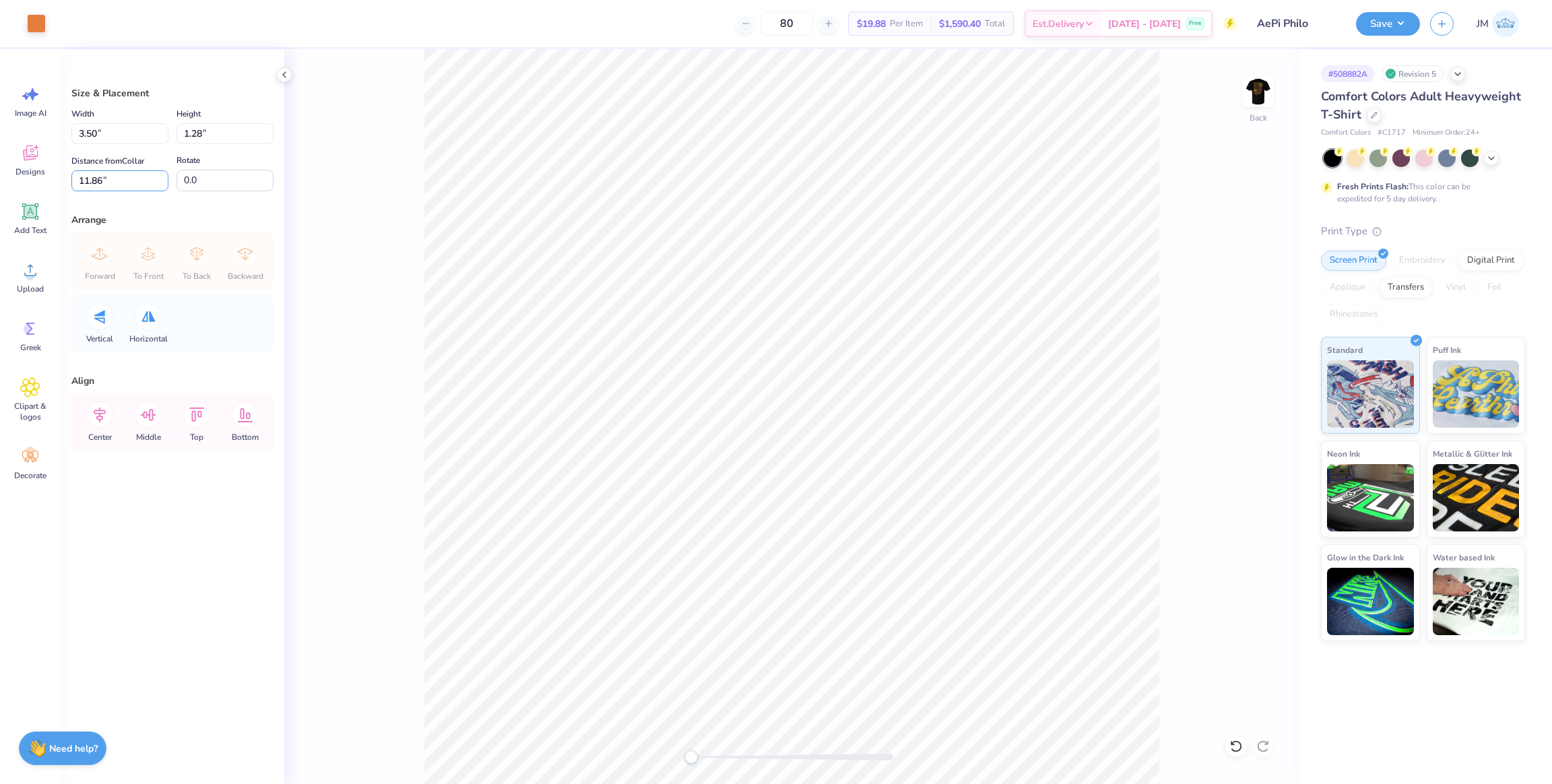
click at [54, 168] on div "Art colors 80 $19.88 Per Item $1,590.40 Total Est. Delivery Oct 7 - 10 Free Des…" at bounding box center [776, 392] width 1552 height 784
type input "3"
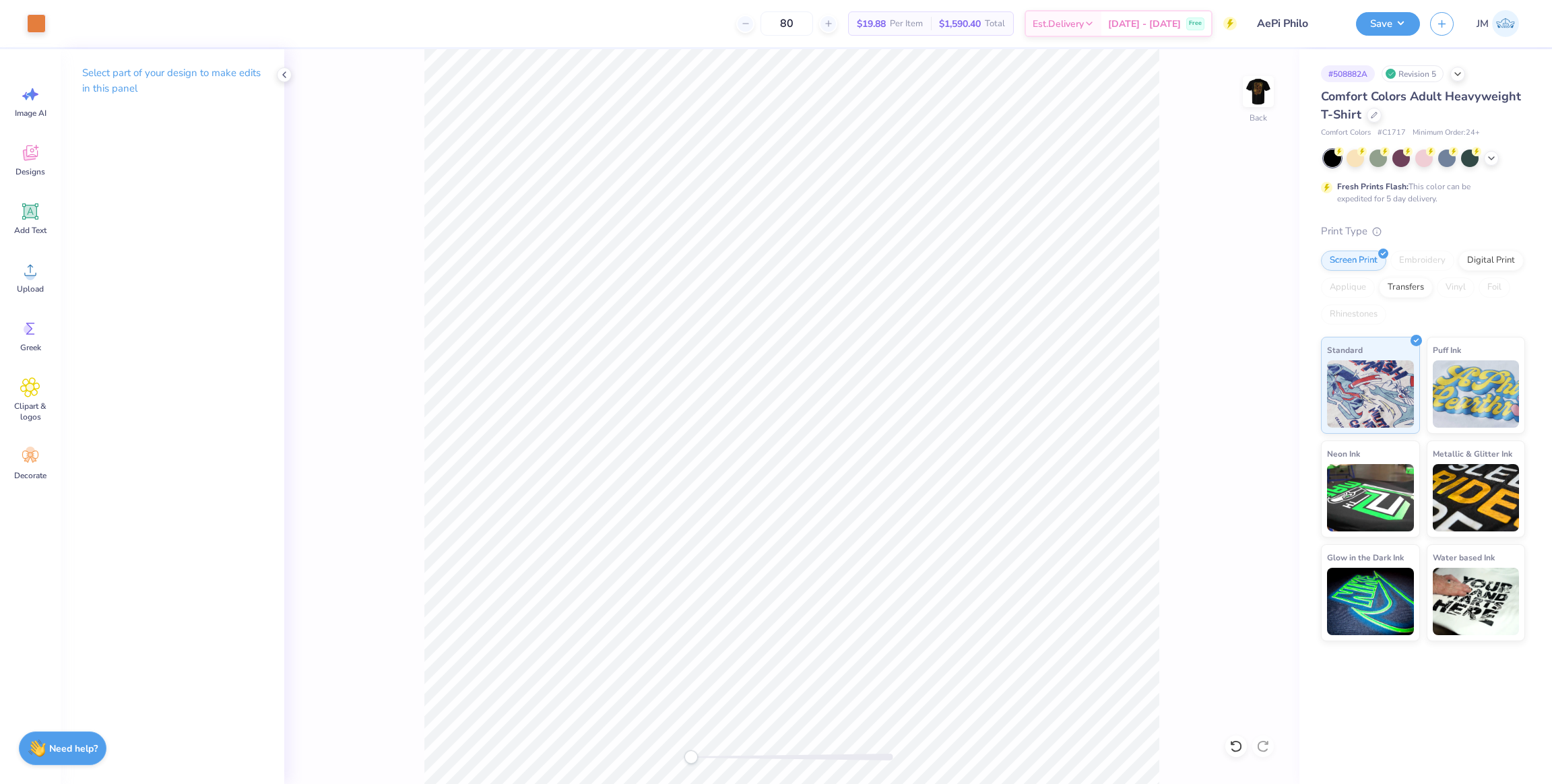
click at [1236, 96] on div "Back" at bounding box center [792, 416] width 1016 height 735
click at [1246, 90] on img at bounding box center [1258, 91] width 54 height 54
click at [33, 274] on circle at bounding box center [30, 276] width 9 height 9
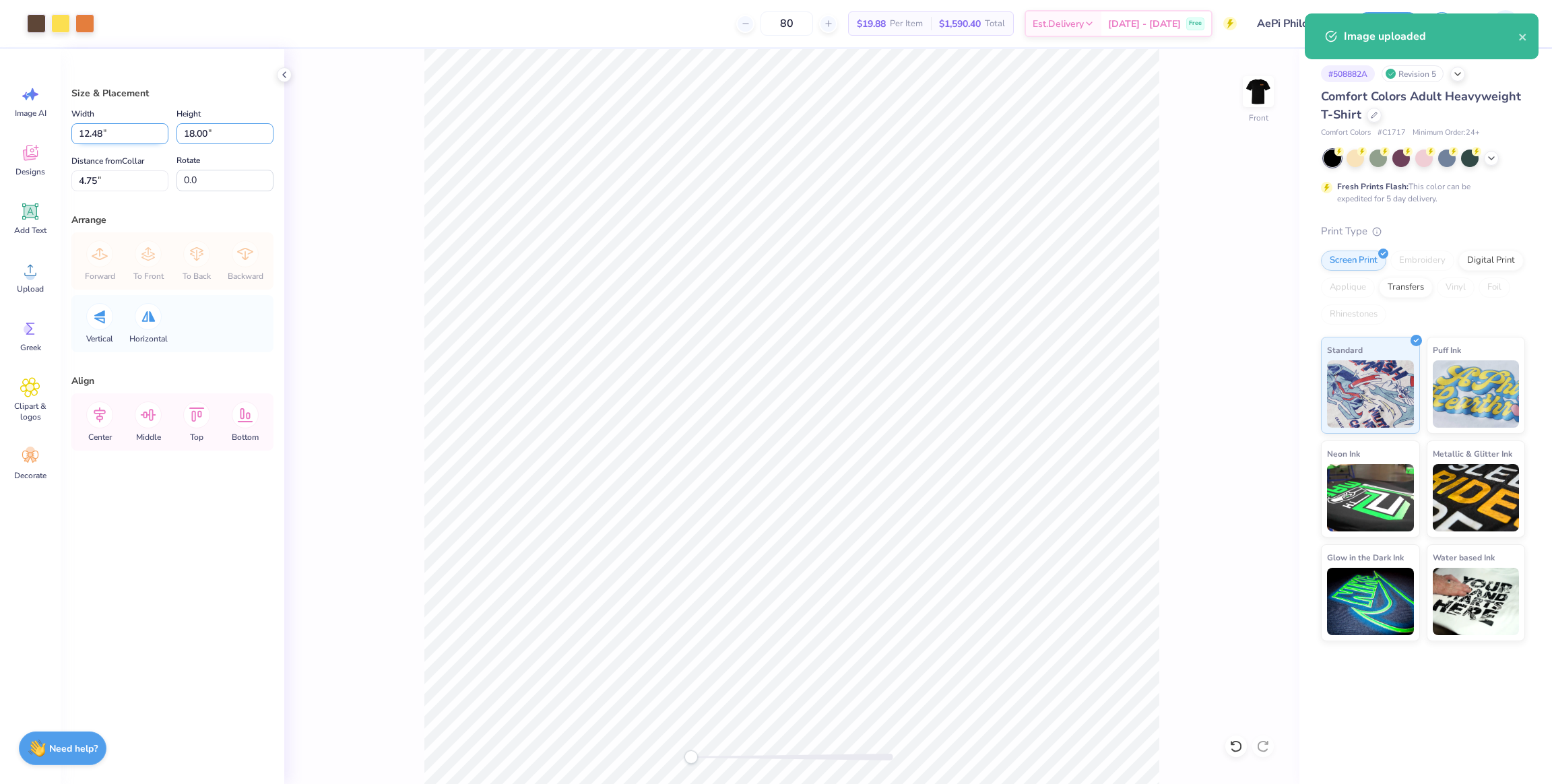
click at [137, 130] on div "Width 12.48 12.48 " Height 18.00 18.00 "" at bounding box center [172, 124] width 202 height 38
type input "15"
type input "10.40"
type input "15.00"
type input "6.25"
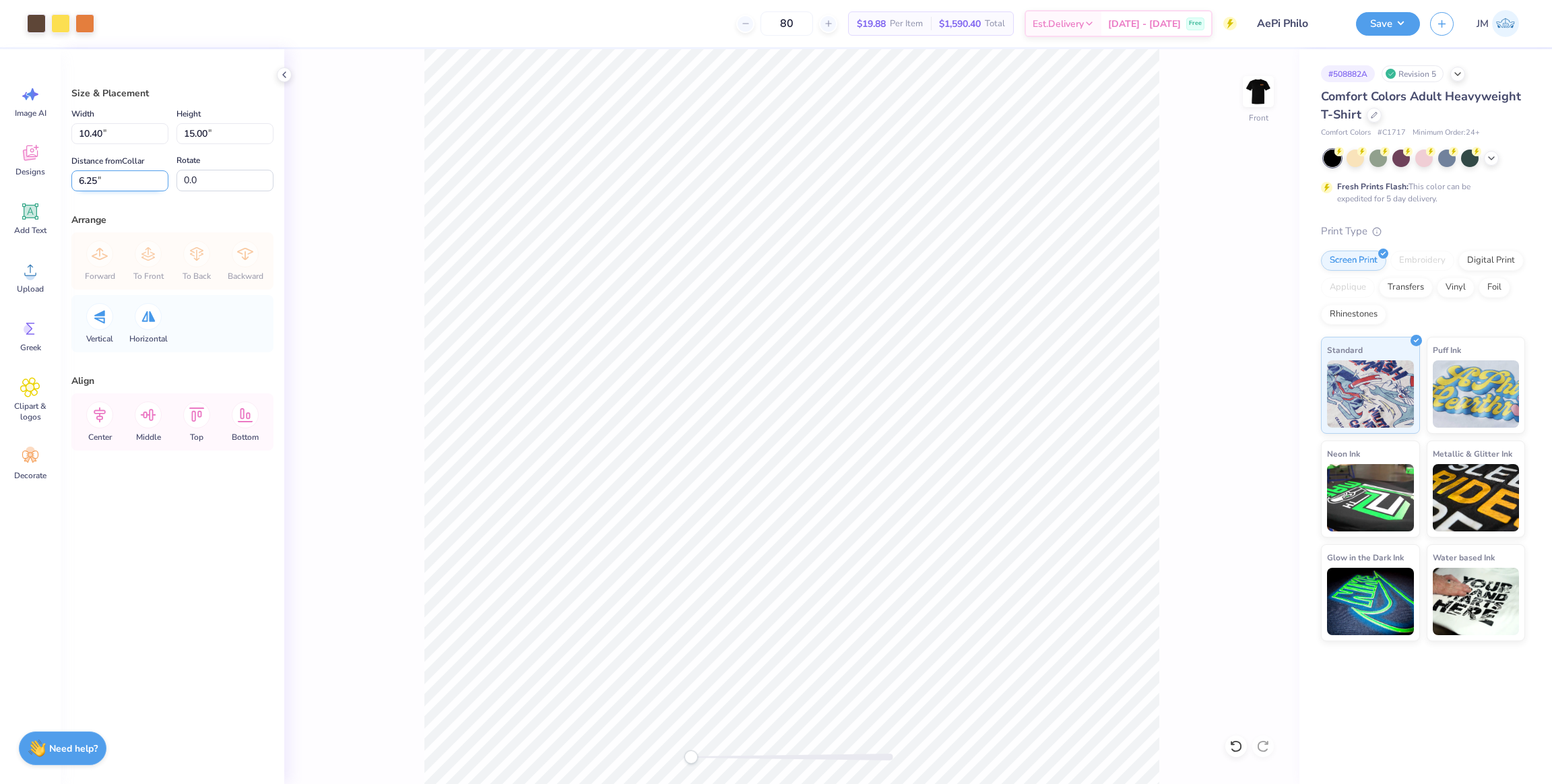
drag, startPoint x: 207, startPoint y: 171, endPoint x: 141, endPoint y: 175, distance: 66.1
click at [141, 175] on div "Distance from Collar 6.25 6.25 " Rotate 0.0" at bounding box center [172, 172] width 202 height 39
click at [1232, 743] on icon at bounding box center [1236, 747] width 12 height 12
type input "0.0"
drag, startPoint x: 98, startPoint y: 178, endPoint x: 187, endPoint y: 204, distance: 92.7
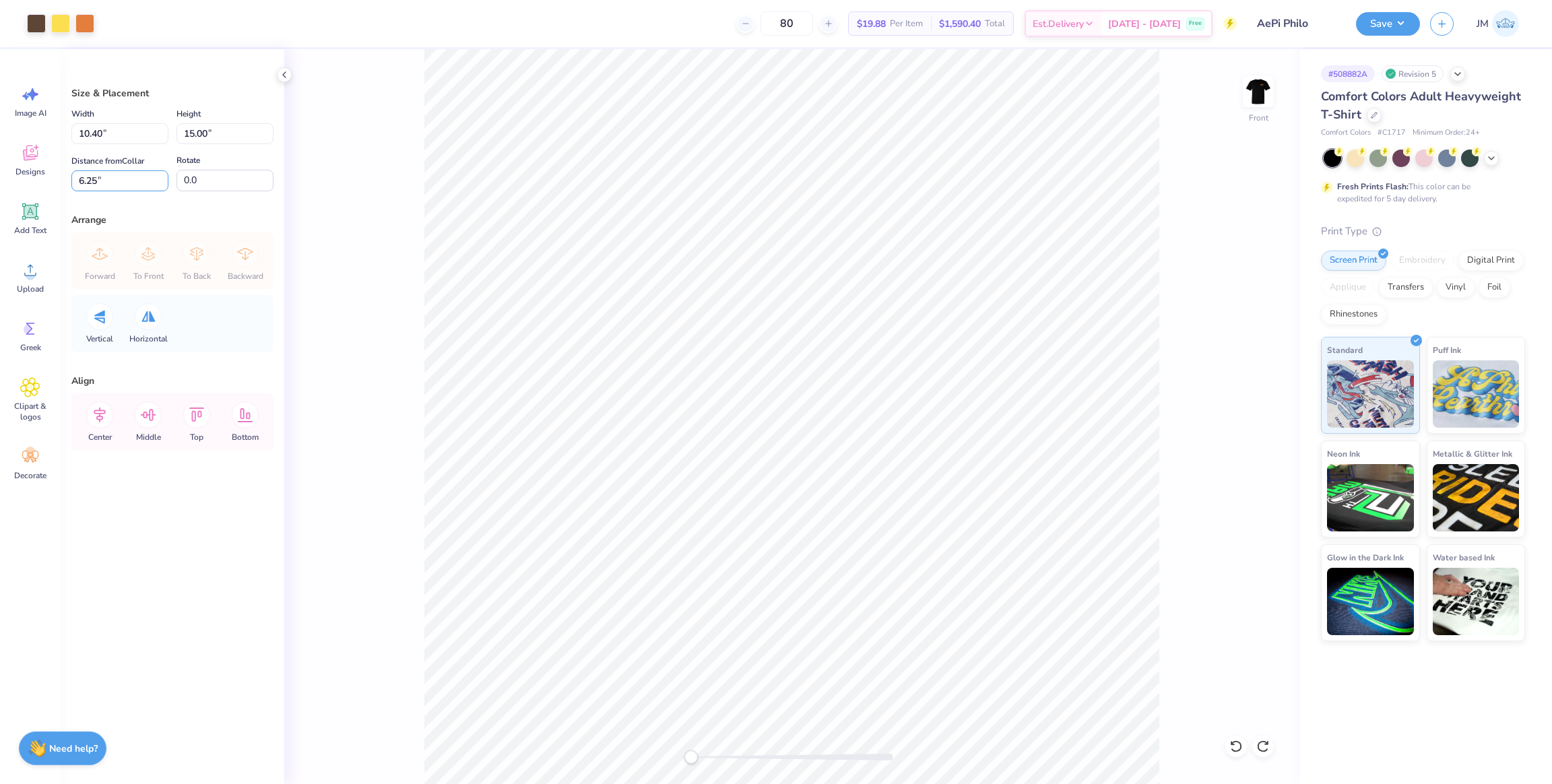
click at [12, 167] on div "Art colors 80 $19.88 Per Item $1,590.40 Total Est. Delivery [DATE] - [DATE] Fre…" at bounding box center [776, 392] width 1552 height 784
type input "3"
click at [95, 421] on icon at bounding box center [99, 415] width 27 height 27
click at [1262, 107] on img at bounding box center [1258, 91] width 54 height 54
click at [1394, 17] on button "Save" at bounding box center [1388, 22] width 64 height 23
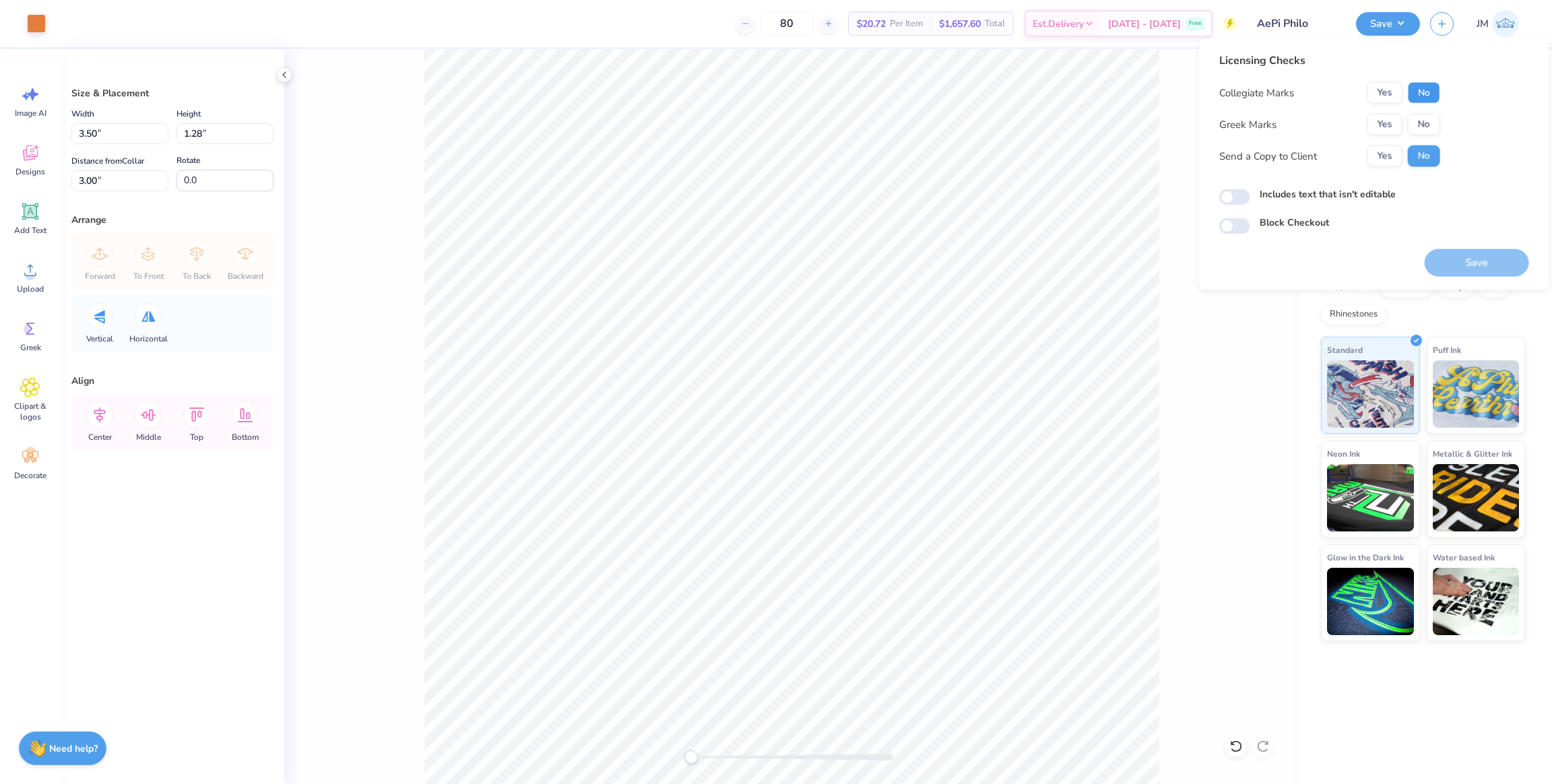
click at [1424, 91] on button "No" at bounding box center [1425, 93] width 33 height 22
click at [1384, 115] on button "Yes" at bounding box center [1385, 125] width 35 height 22
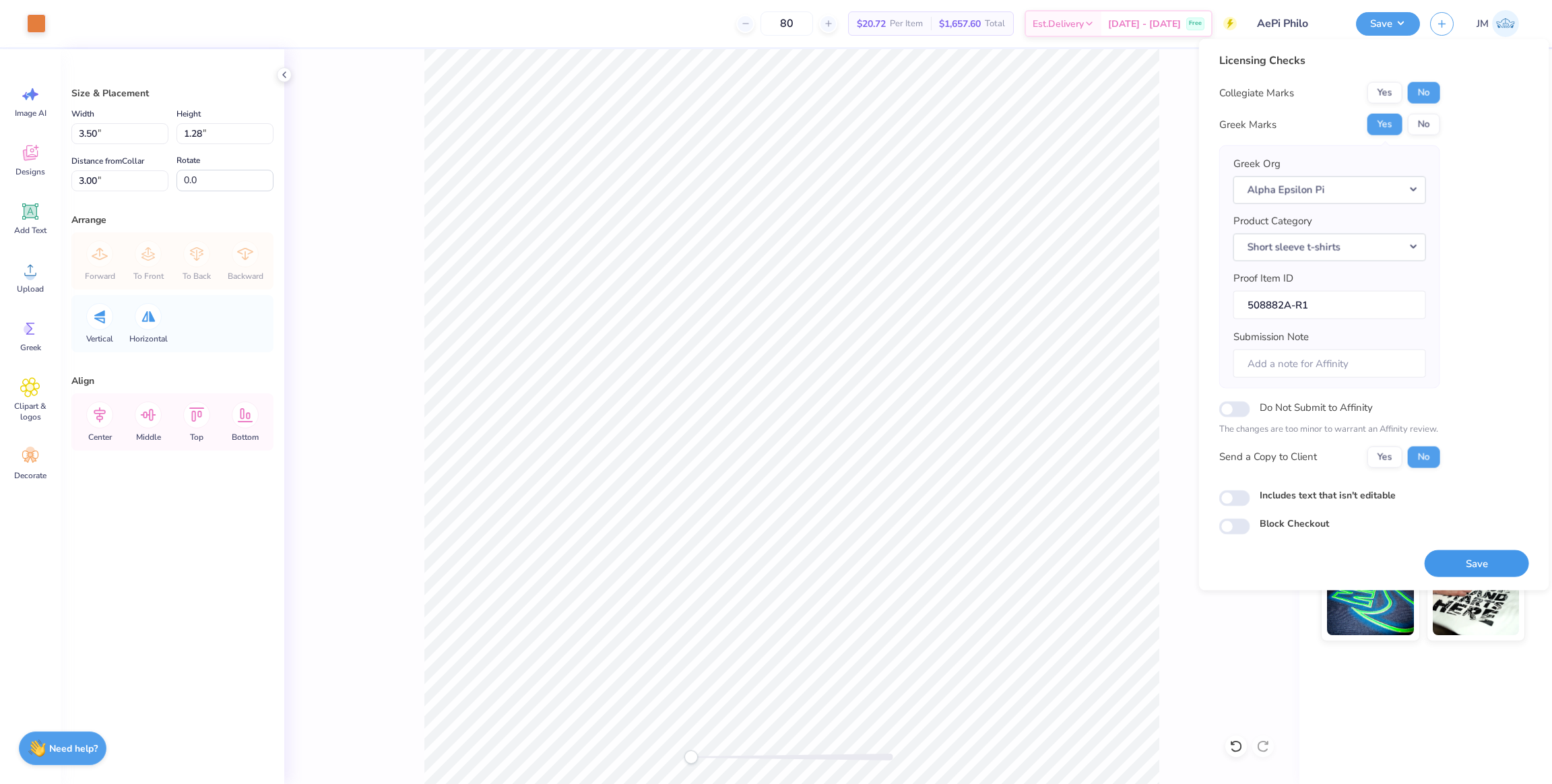
click at [1478, 557] on button "Save" at bounding box center [1477, 564] width 105 height 28
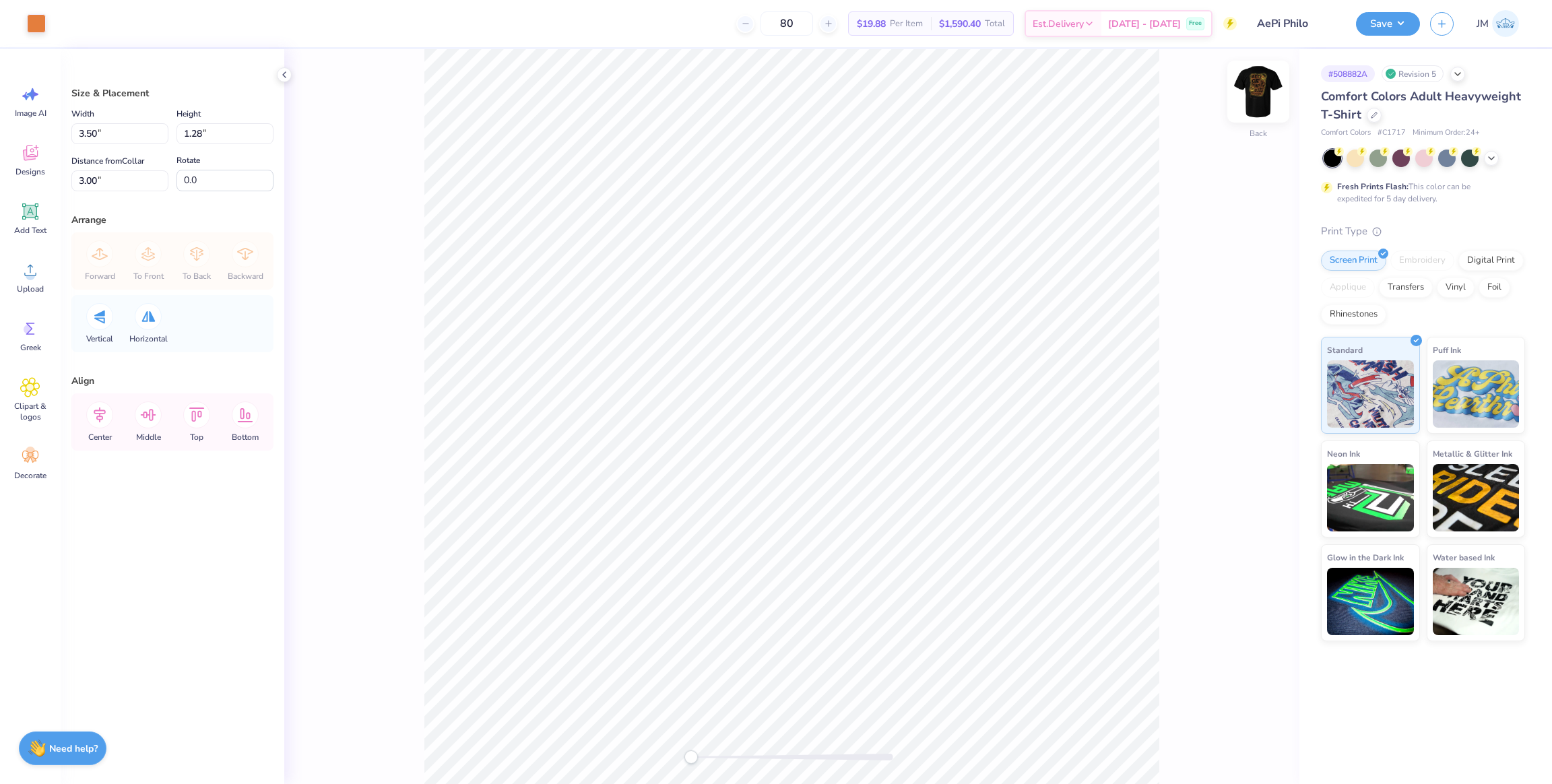
click at [1254, 97] on img at bounding box center [1258, 91] width 54 height 54
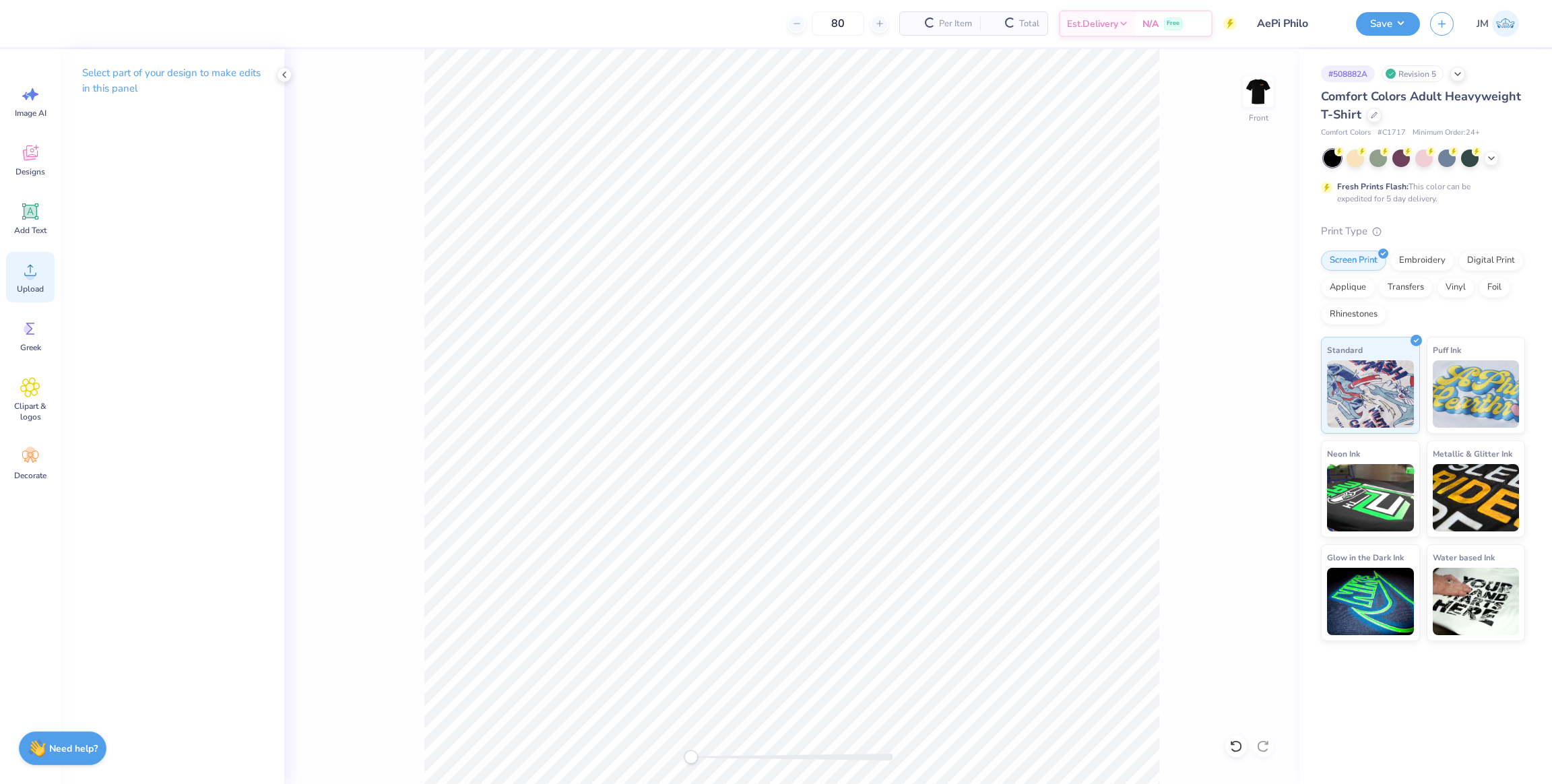
click at [41, 286] on span "Upload" at bounding box center [30, 289] width 27 height 11
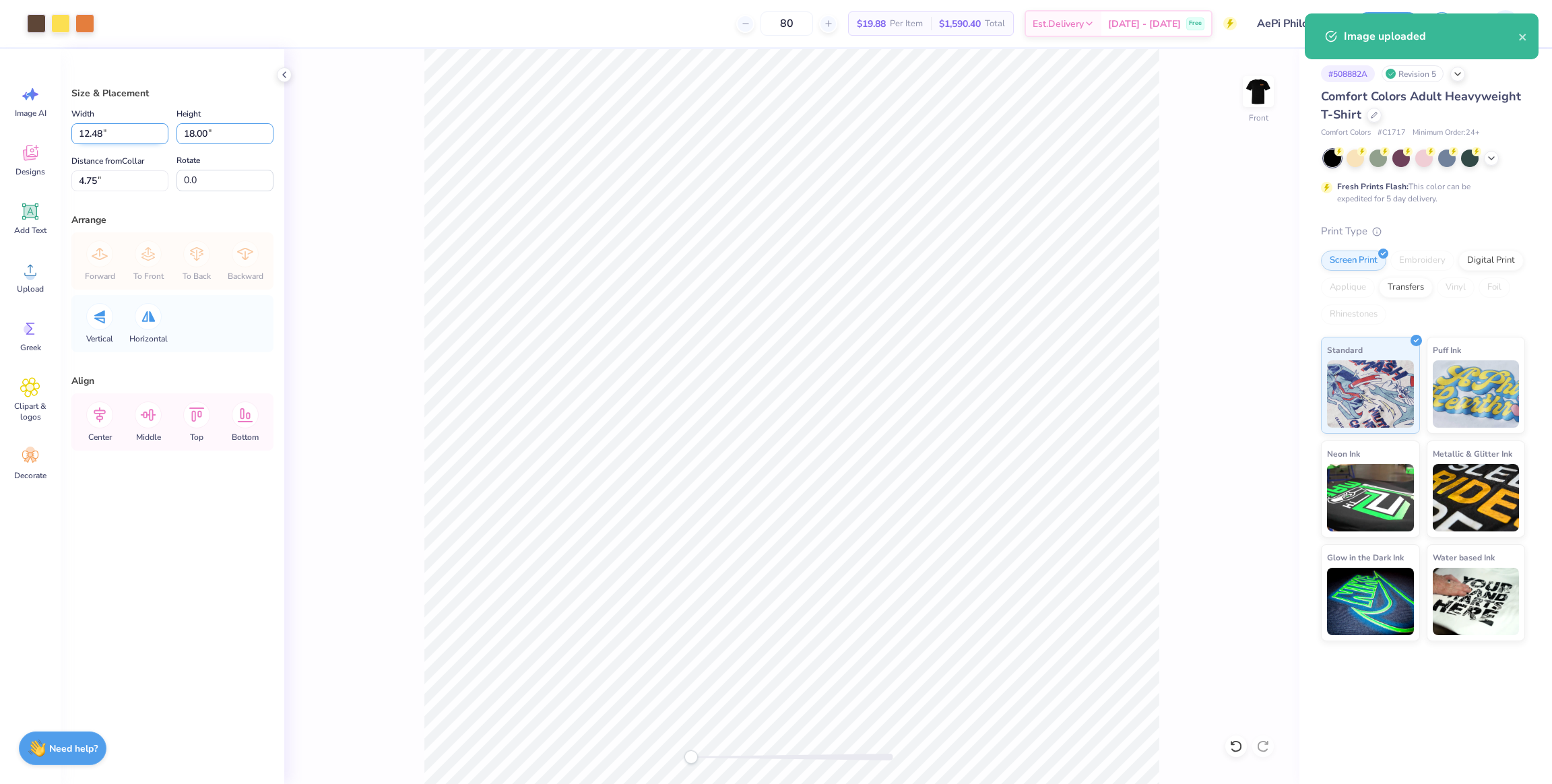
drag, startPoint x: 220, startPoint y: 134, endPoint x: 155, endPoint y: 134, distance: 65.0
click at [155, 134] on div "Width 12.48 12.48 " Height 18.00 18.00 "" at bounding box center [172, 124] width 202 height 38
type input "15"
type input "10.40"
type input "15.00"
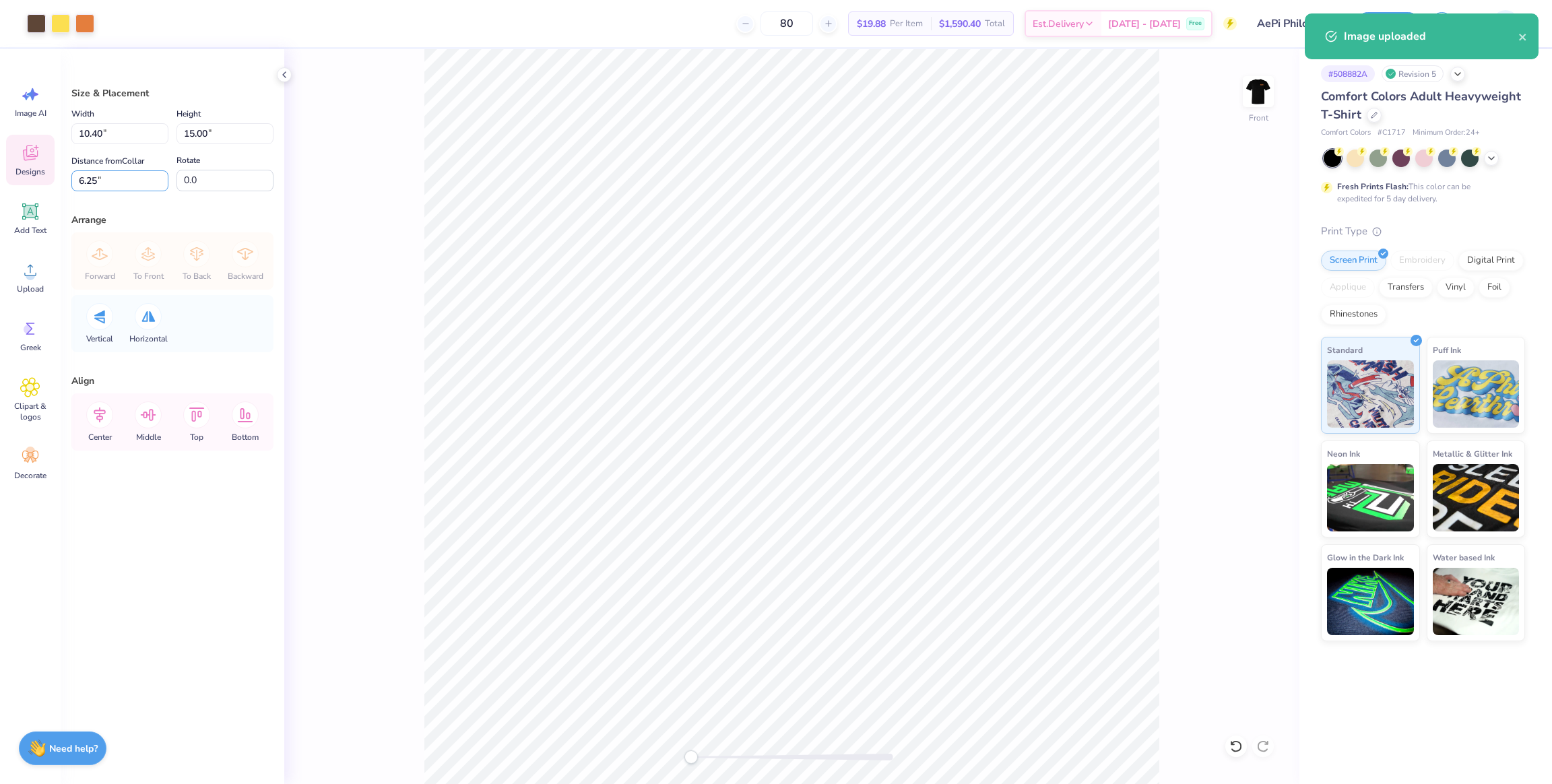
drag, startPoint x: 127, startPoint y: 175, endPoint x: 43, endPoint y: 173, distance: 84.0
click at [21, 174] on div "Art colors 80 $19.88 Per Item $1,590.40 Total Est. Delivery [DATE] - [DATE] Fre…" at bounding box center [776, 392] width 1552 height 784
type input "3"
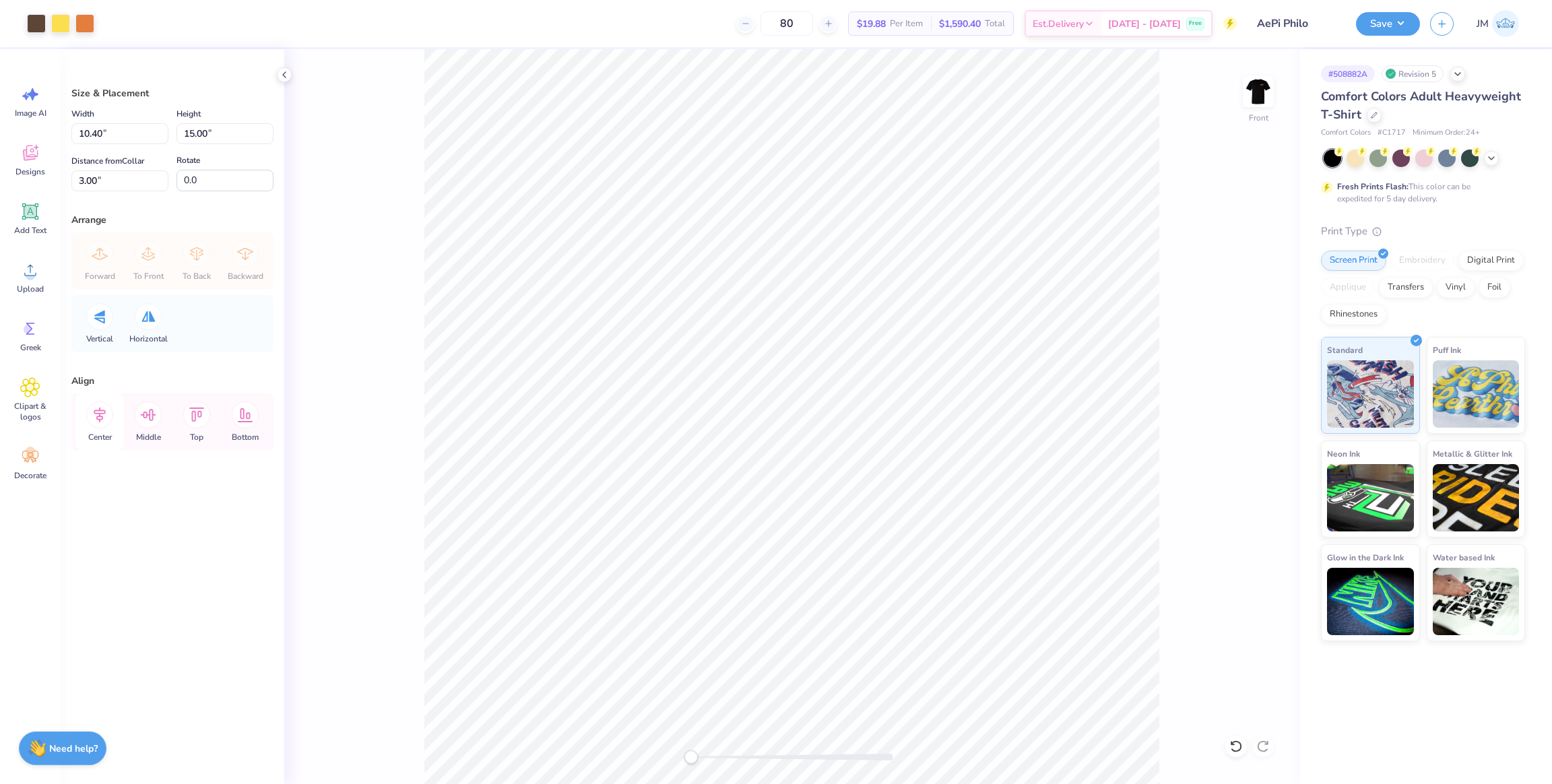
drag, startPoint x: 106, startPoint y: 417, endPoint x: 116, endPoint y: 412, distance: 11.2
click at [105, 417] on icon at bounding box center [99, 415] width 27 height 27
click at [1392, 19] on button "Save" at bounding box center [1388, 22] width 64 height 23
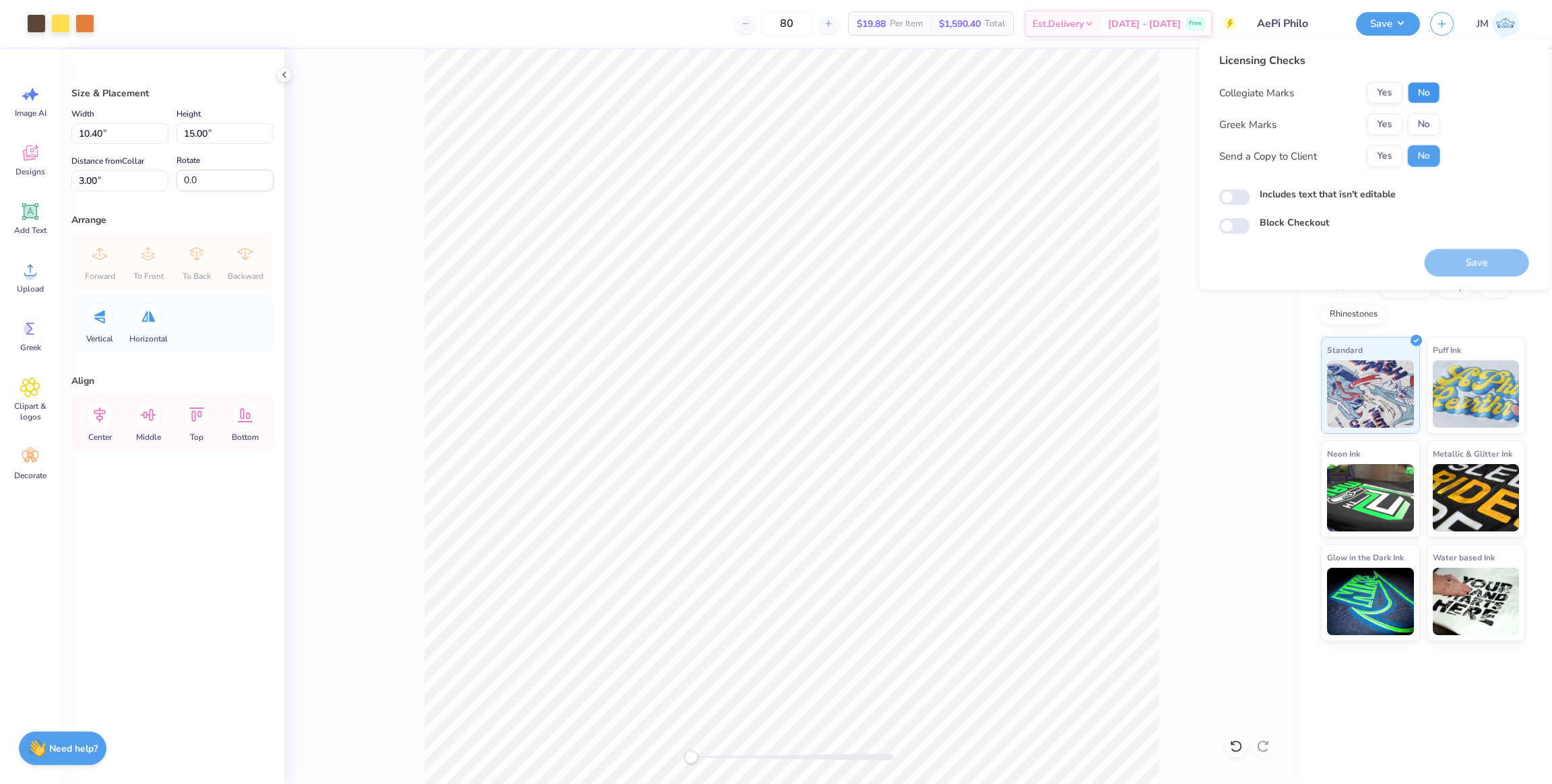
click at [1428, 97] on button "No" at bounding box center [1425, 93] width 33 height 22
click at [1384, 126] on button "Yes" at bounding box center [1385, 125] width 35 height 22
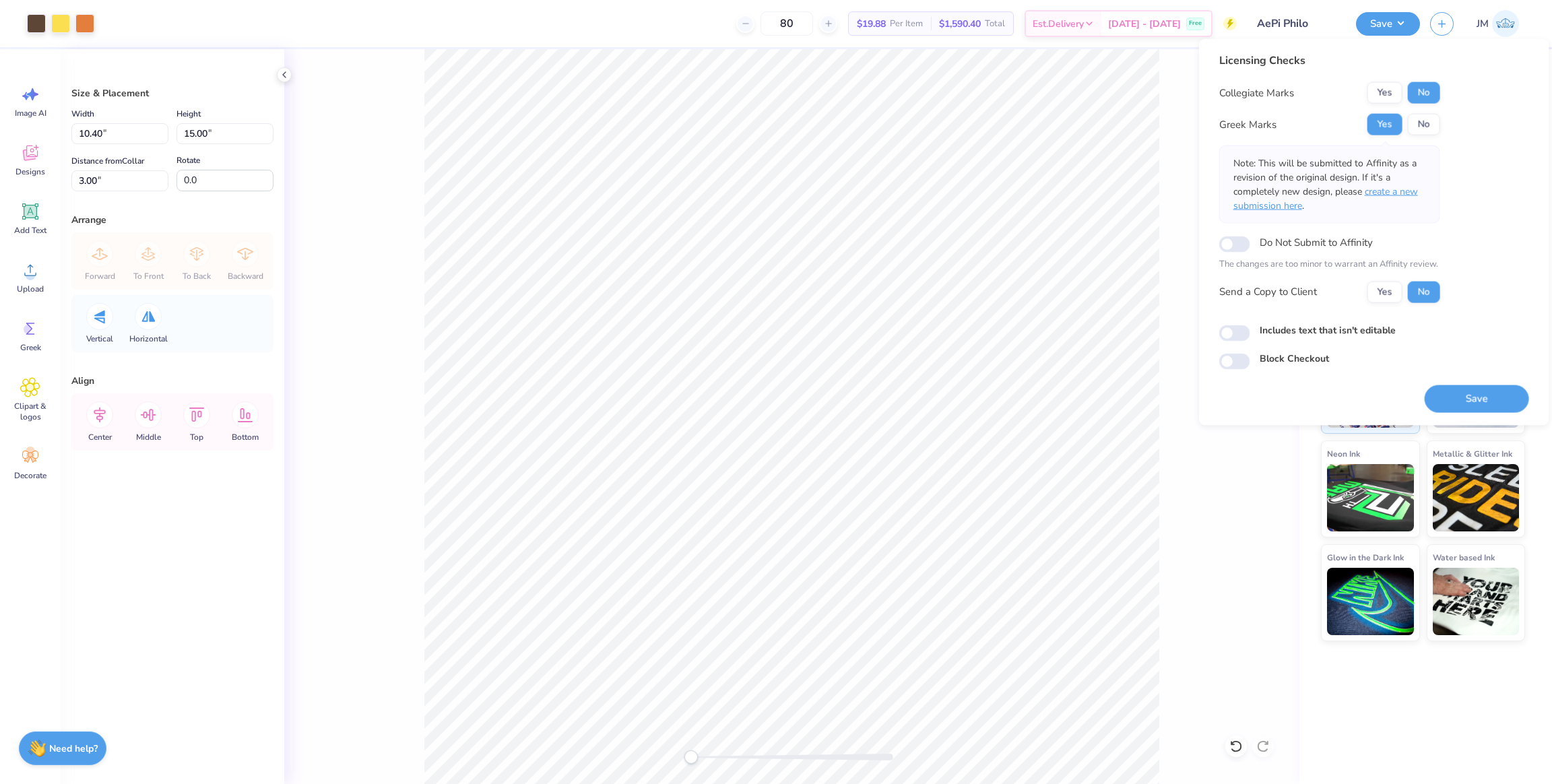
click at [1404, 195] on span "create a new submission here" at bounding box center [1326, 199] width 185 height 27
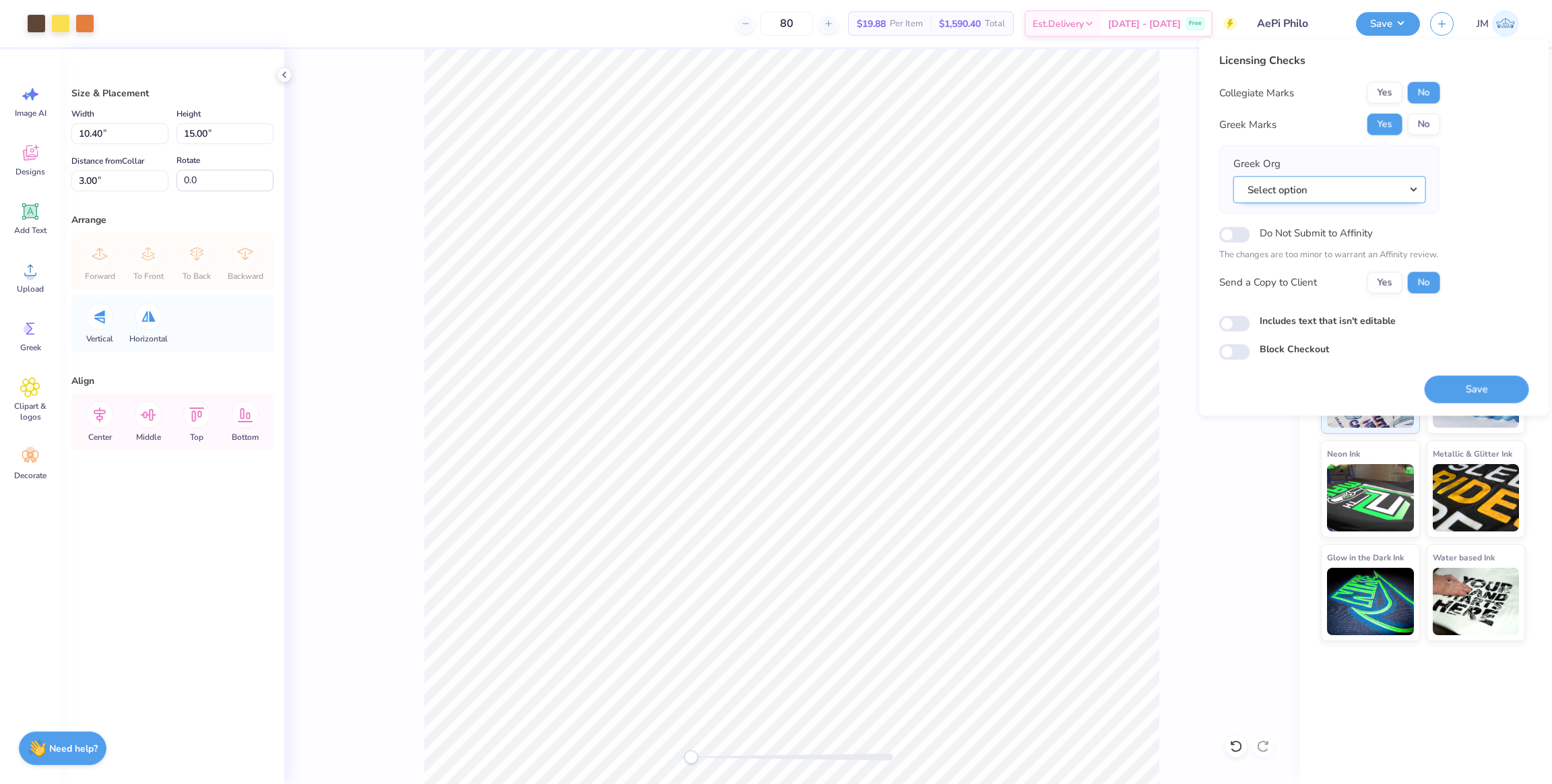
click at [1371, 193] on button "Select option" at bounding box center [1330, 189] width 193 height 28
click at [1333, 348] on link "Alpha Epsilon Pi" at bounding box center [1330, 355] width 182 height 23
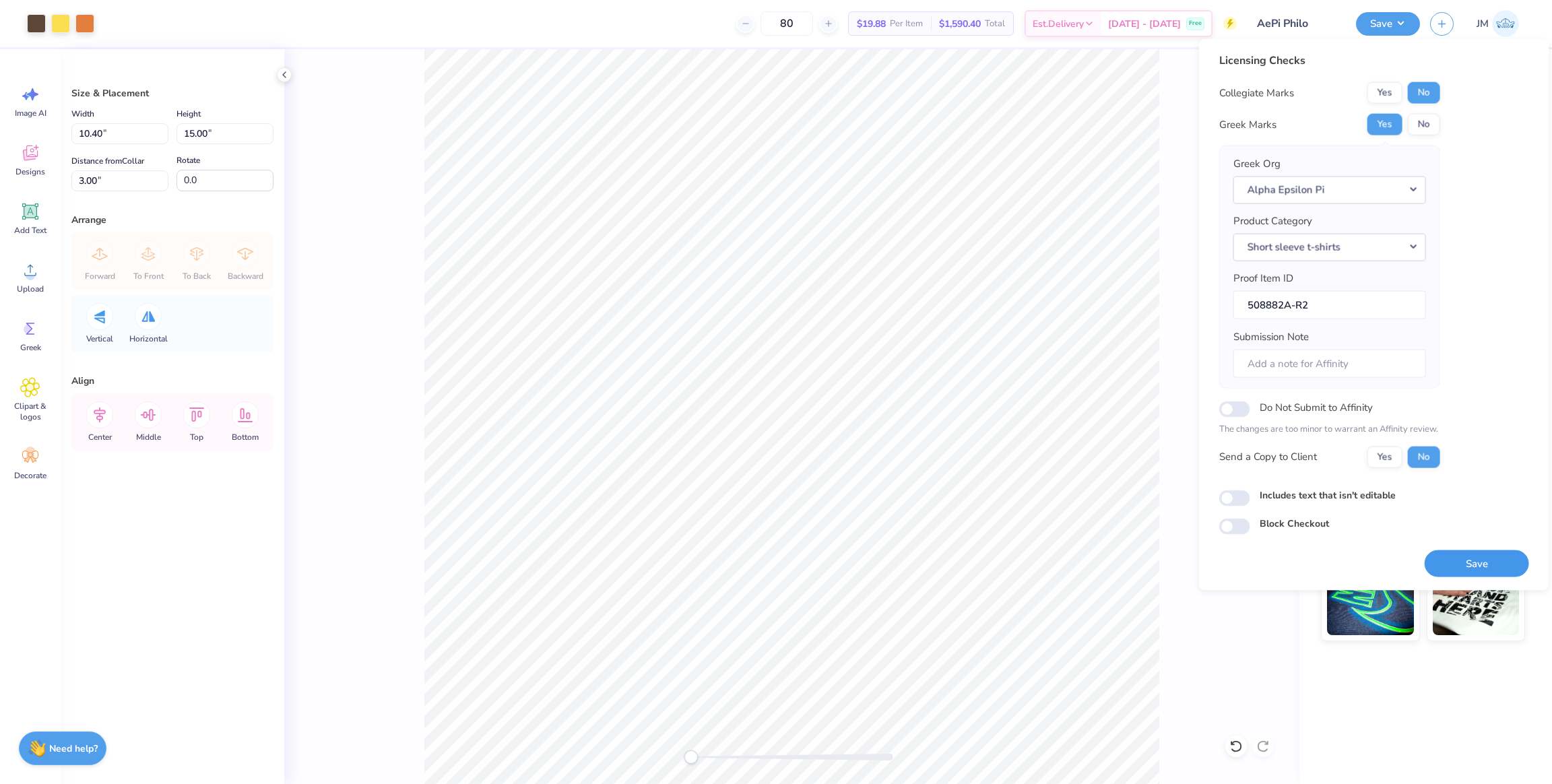
click at [1473, 563] on button "Save" at bounding box center [1477, 564] width 105 height 28
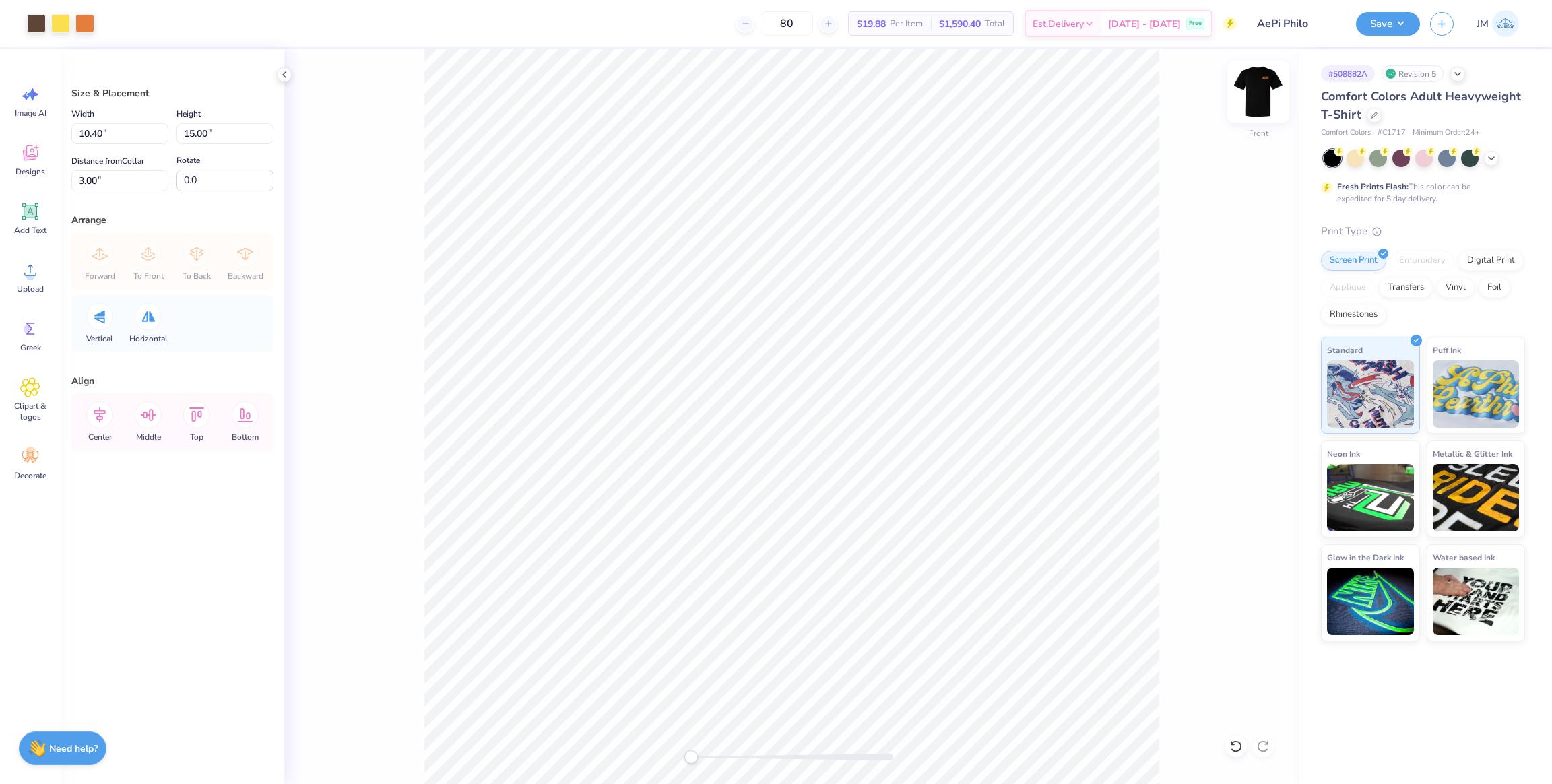
click at [1262, 97] on img at bounding box center [1258, 91] width 54 height 54
